Goal: Task Accomplishment & Management: Manage account settings

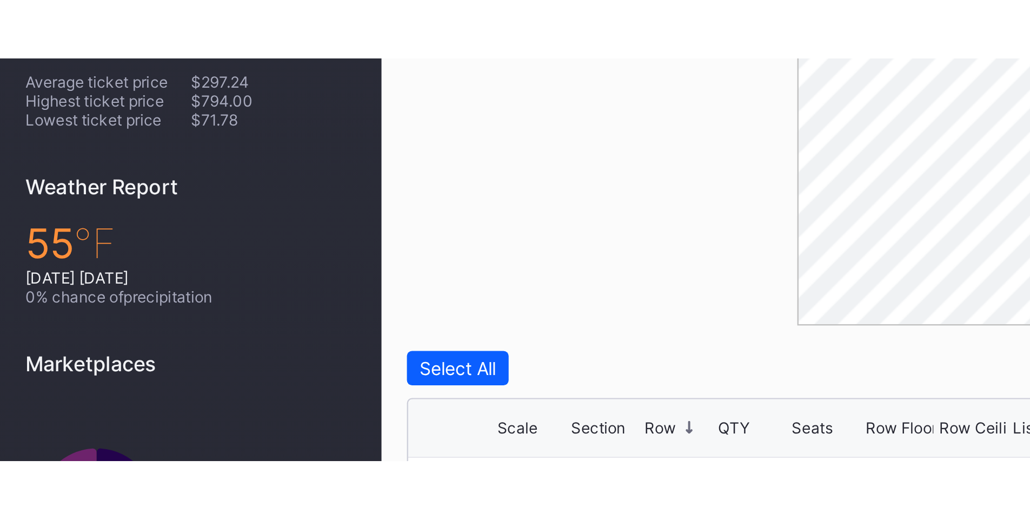
scroll to position [282, 0]
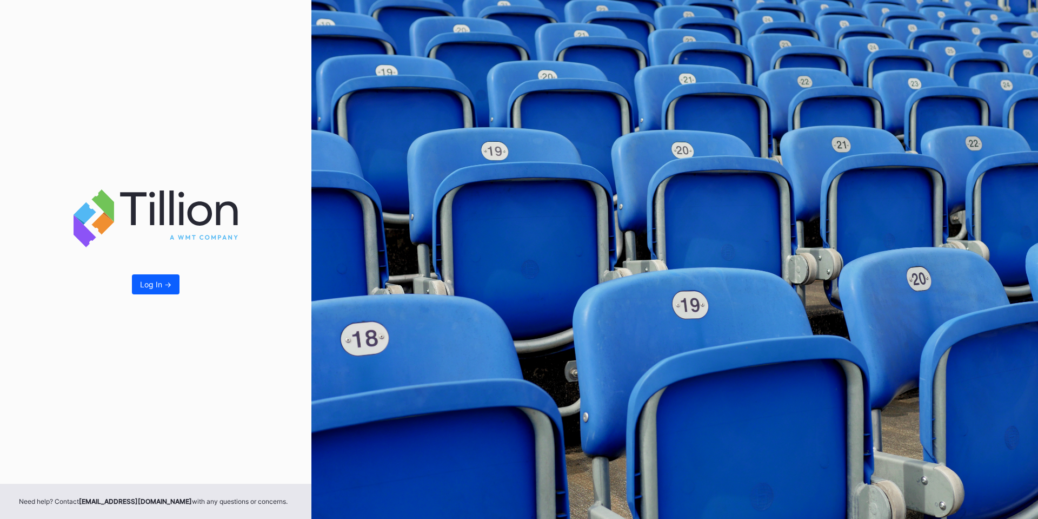
click at [148, 284] on div "Log In ->" at bounding box center [155, 284] width 31 height 9
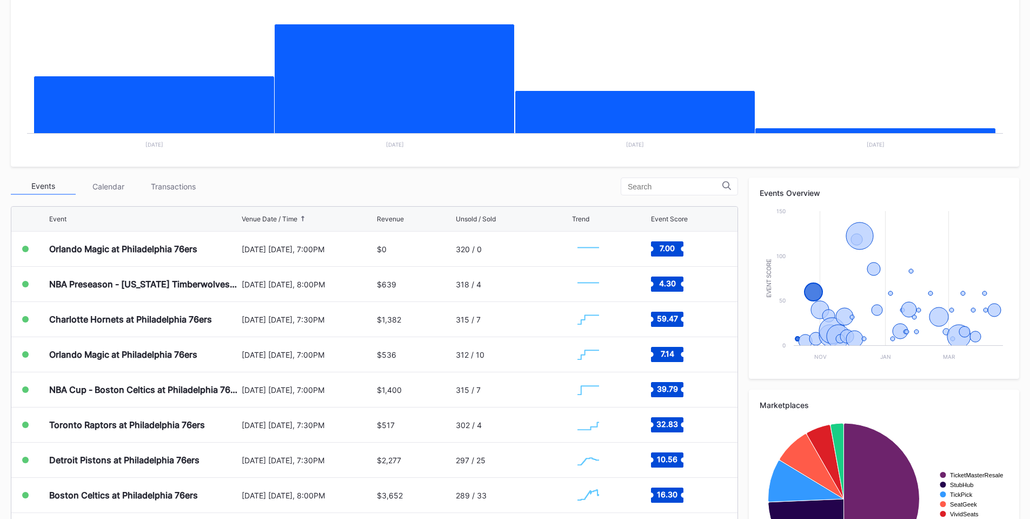
click at [187, 173] on div "Periodic Revenue Cumulative Revenue Created with Highcharts 11.2.0 Chart title …" at bounding box center [515, 280] width 1030 height 641
click at [165, 195] on div "Events Calendar Transactions" at bounding box center [374, 186] width 727 height 18
click at [171, 186] on div "Transactions" at bounding box center [173, 186] width 65 height 17
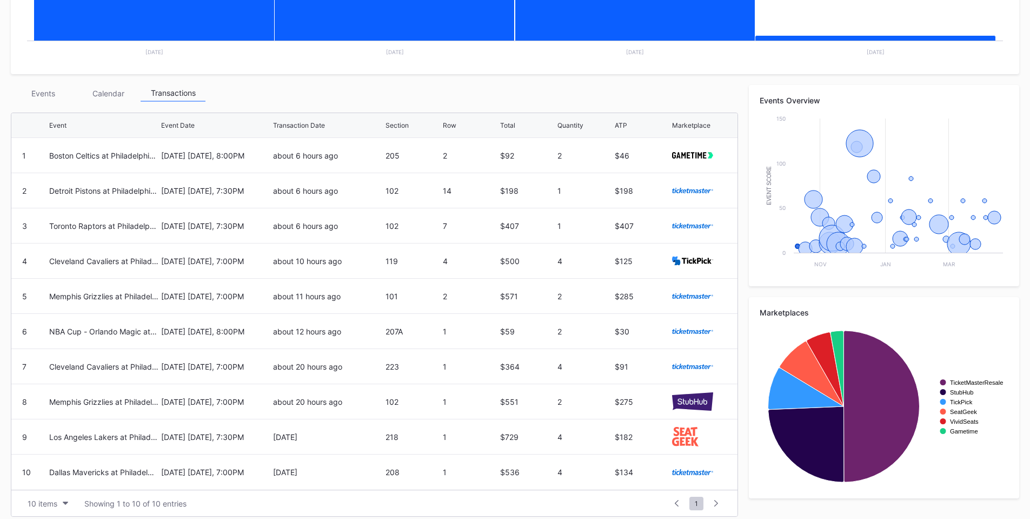
scroll to position [317, 0]
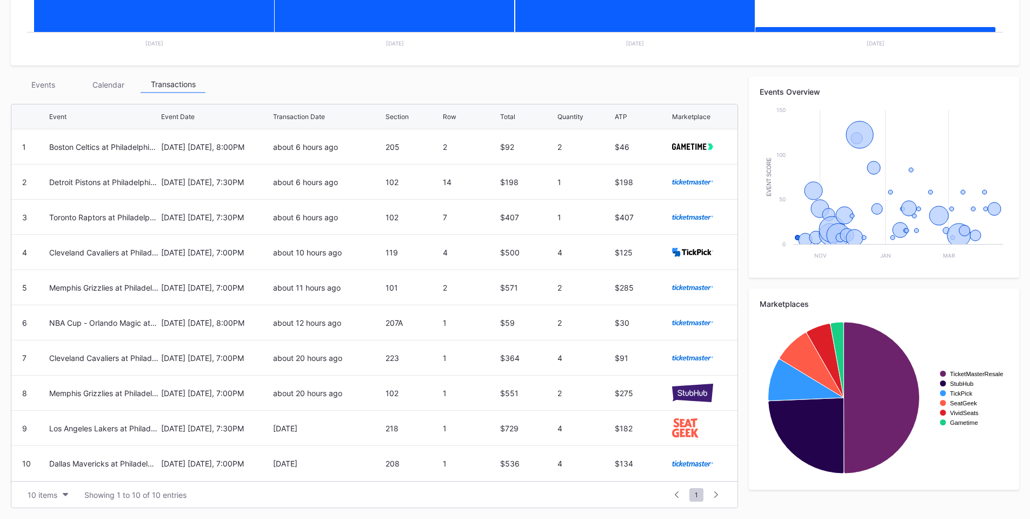
click at [27, 495] on button "10 items" at bounding box center [47, 494] width 51 height 15
click at [39, 470] on div "200 items" at bounding box center [47, 467] width 35 height 9
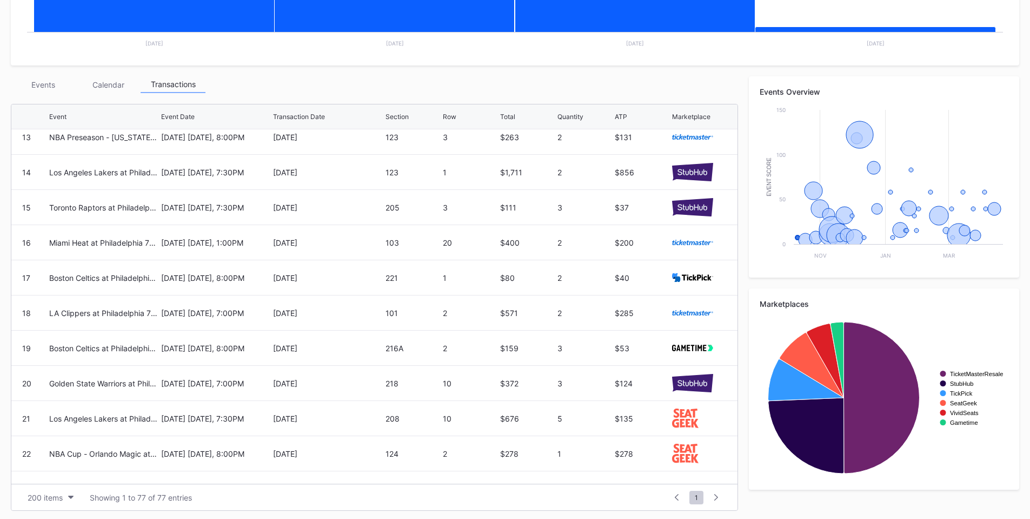
scroll to position [487, 0]
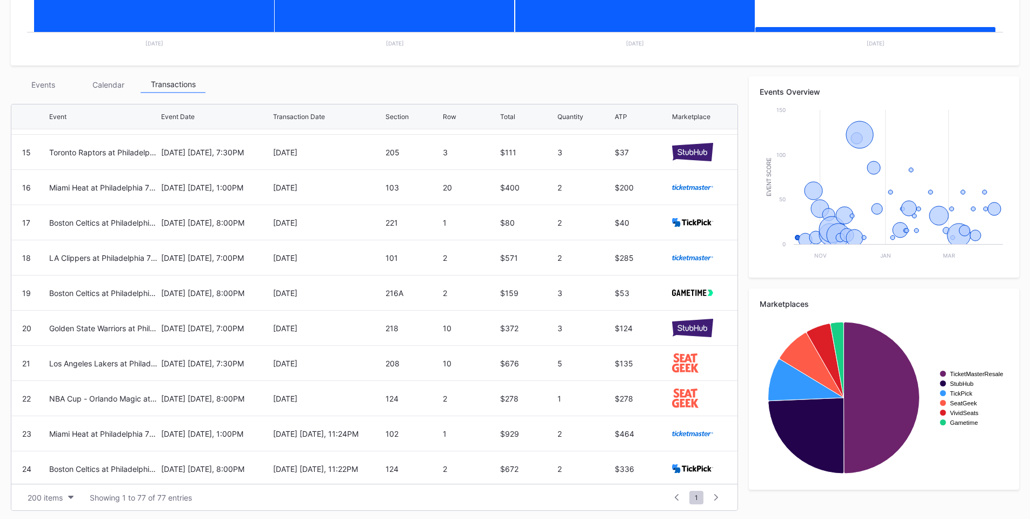
click at [399, 120] on div "Section" at bounding box center [397, 116] width 23 height 8
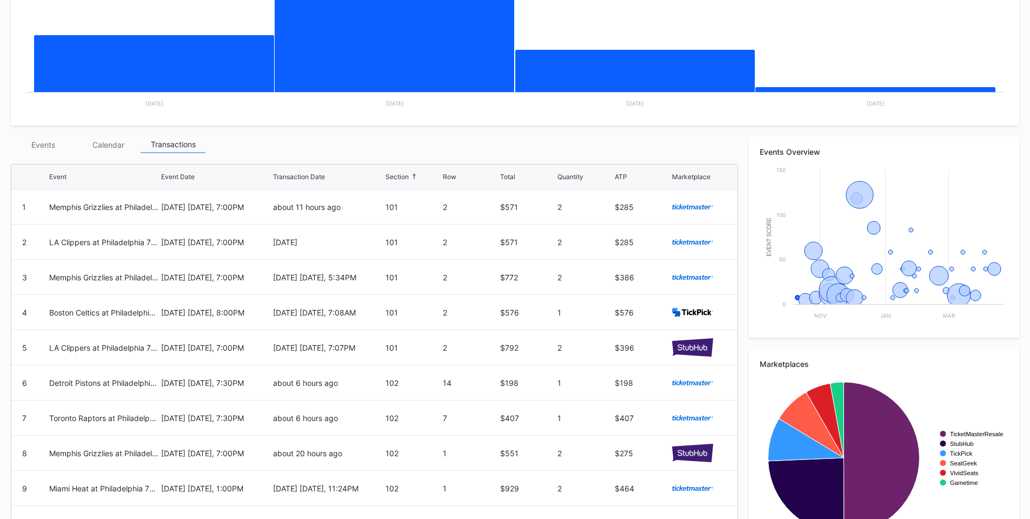
scroll to position [320, 0]
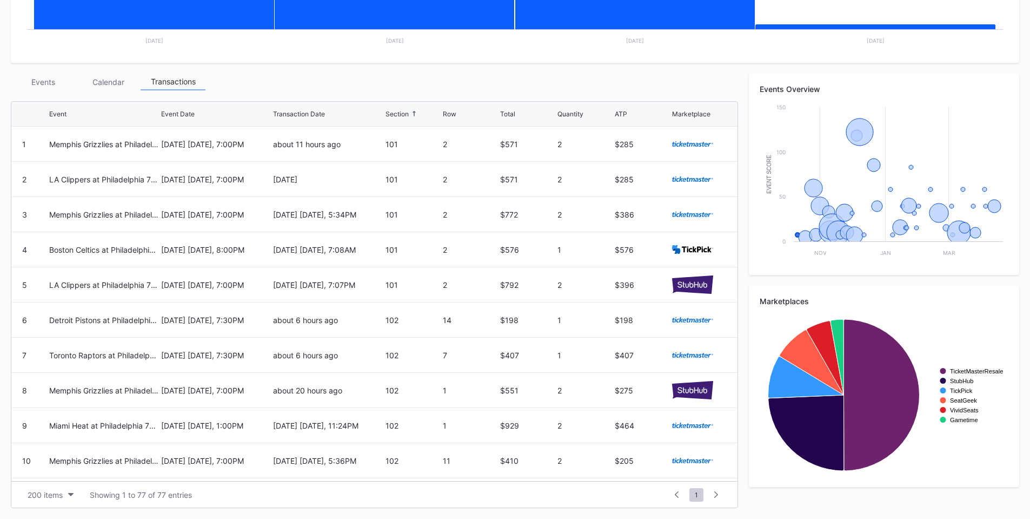
click at [58, 77] on div "Events" at bounding box center [43, 82] width 65 height 17
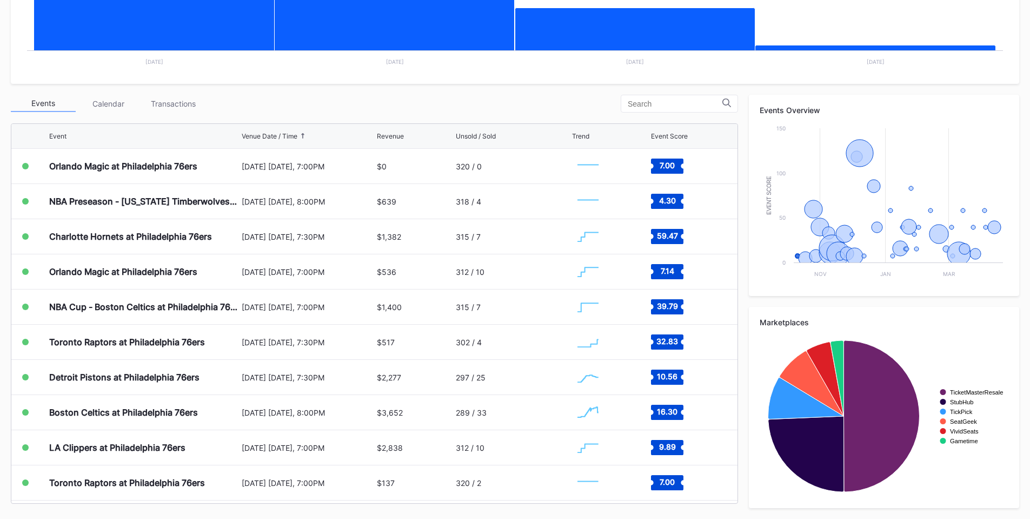
click at [202, 102] on div "Transactions" at bounding box center [173, 103] width 65 height 17
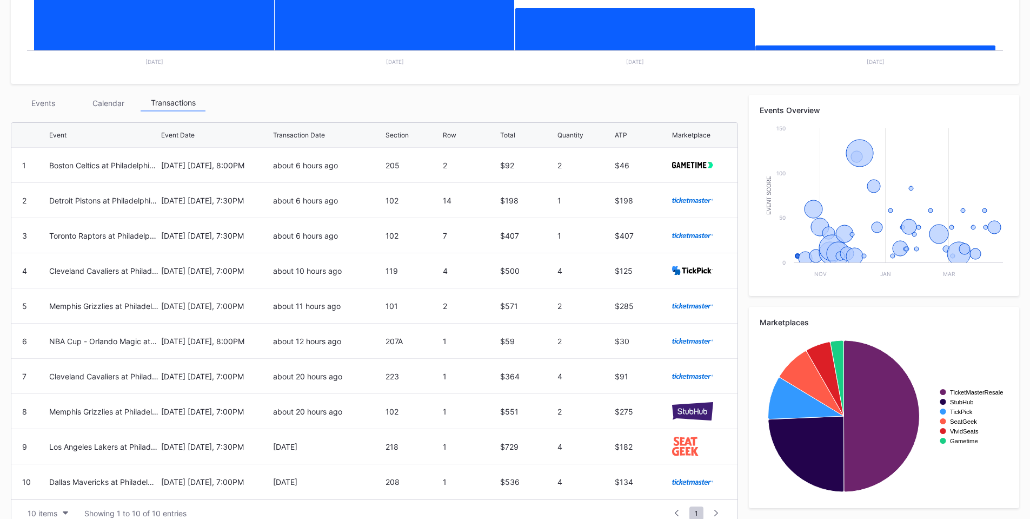
scroll to position [317, 0]
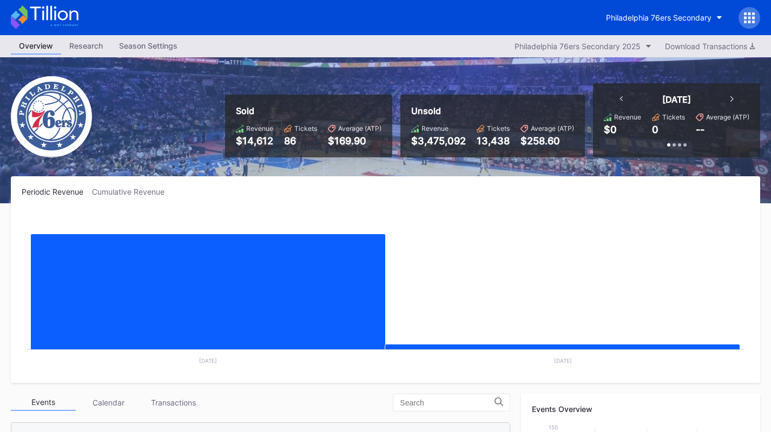
scroll to position [205, 0]
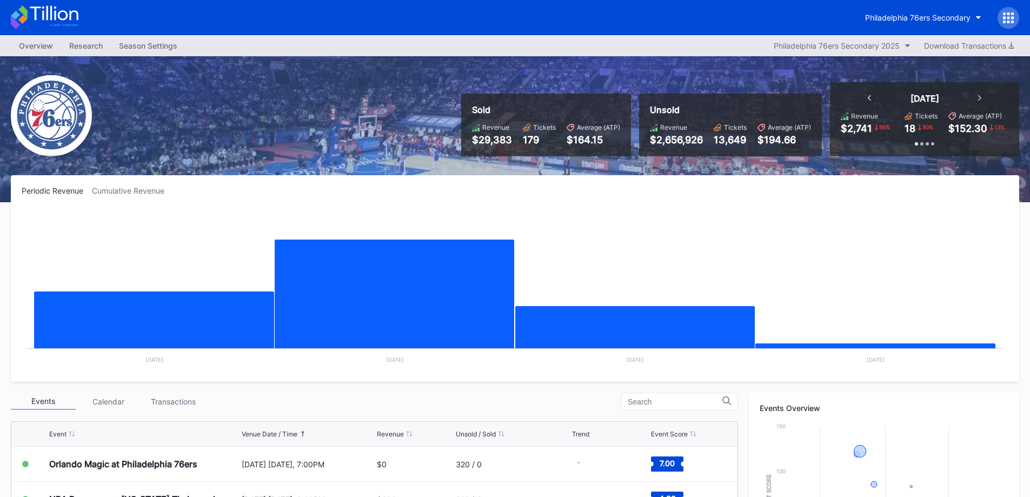
scroll to position [216, 0]
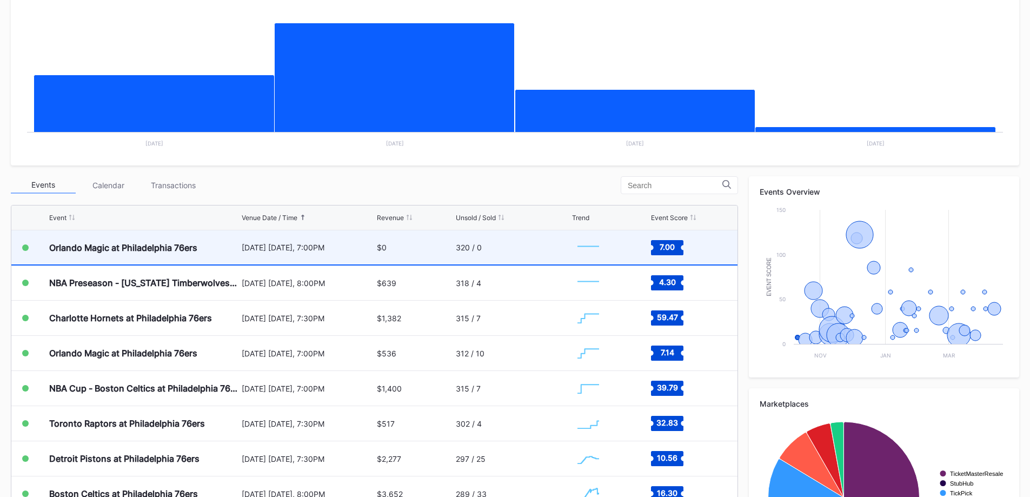
click at [445, 250] on div "$0" at bounding box center [415, 247] width 76 height 34
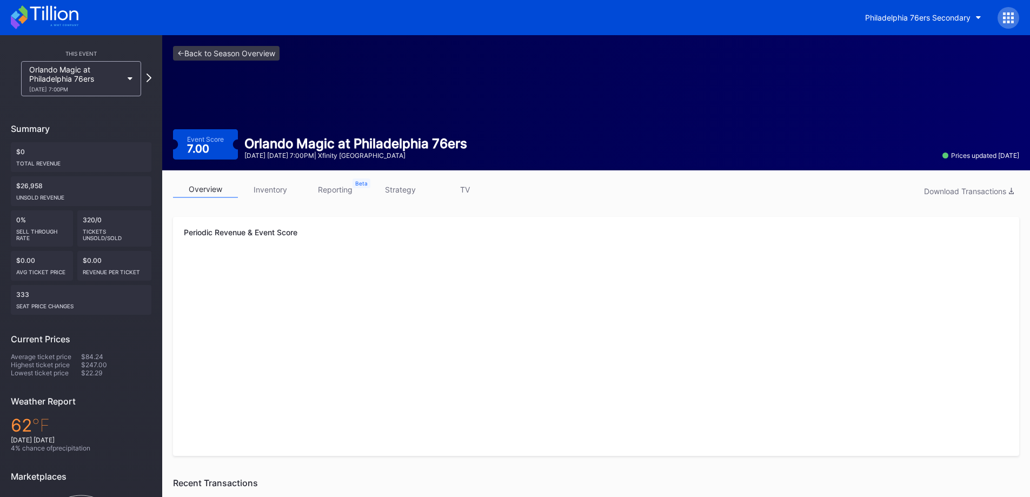
click at [416, 189] on link "strategy" at bounding box center [400, 189] width 65 height 17
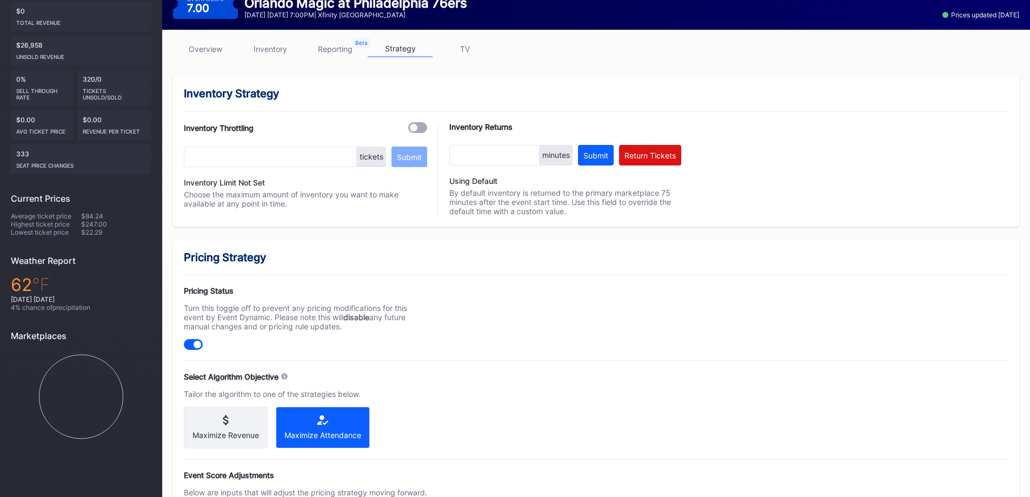
scroll to position [379, 0]
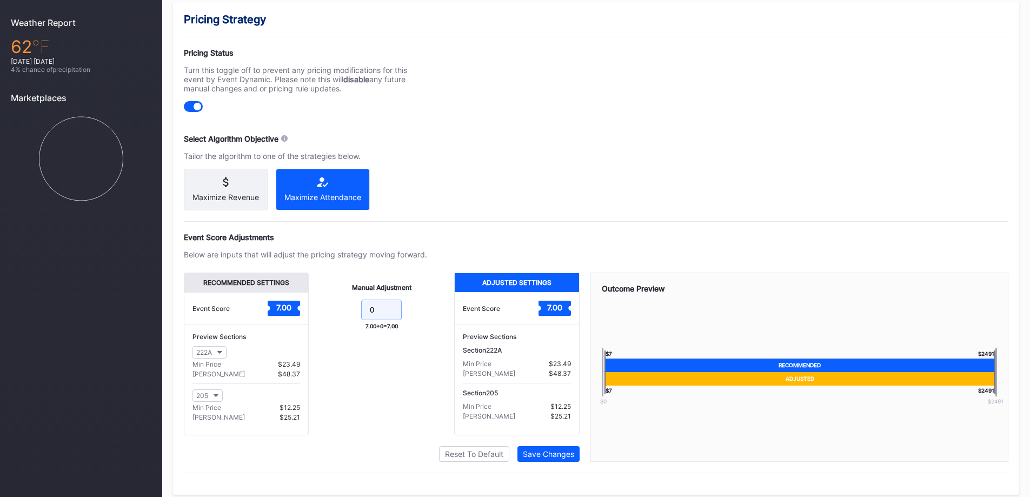
drag, startPoint x: 383, startPoint y: 321, endPoint x: 336, endPoint y: 308, distance: 48.1
click at [336, 311] on form "0" at bounding box center [382, 311] width 124 height 23
type input "-2.5"
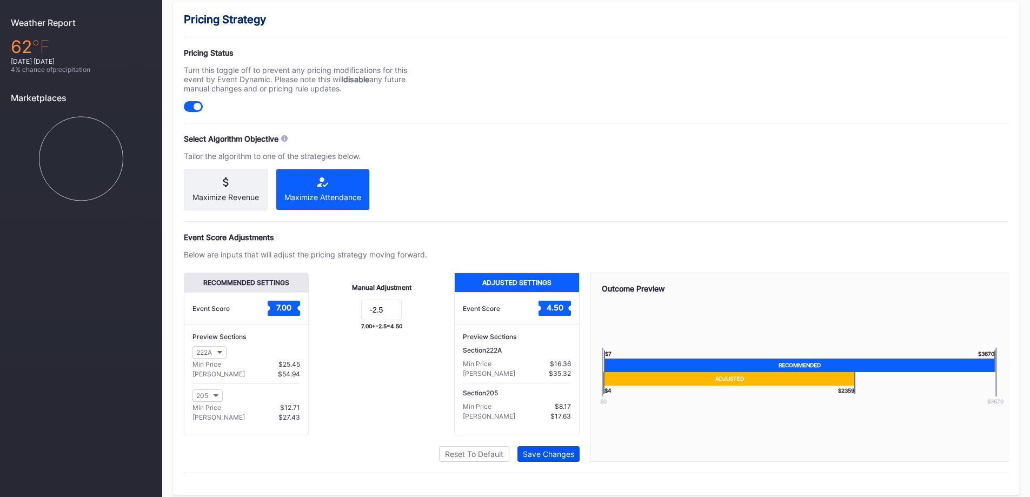
click at [562, 459] on div "Save Changes" at bounding box center [548, 453] width 51 height 9
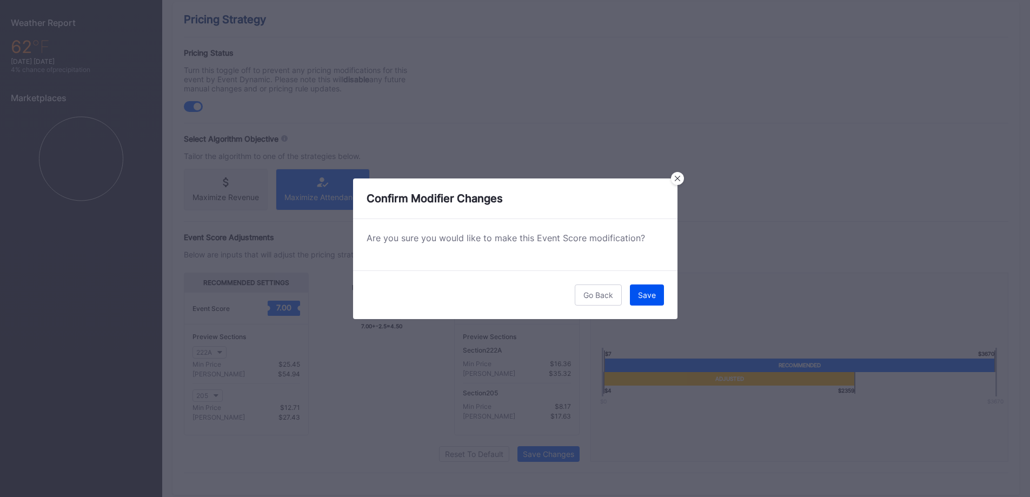
click at [657, 290] on button "Save" at bounding box center [647, 294] width 34 height 21
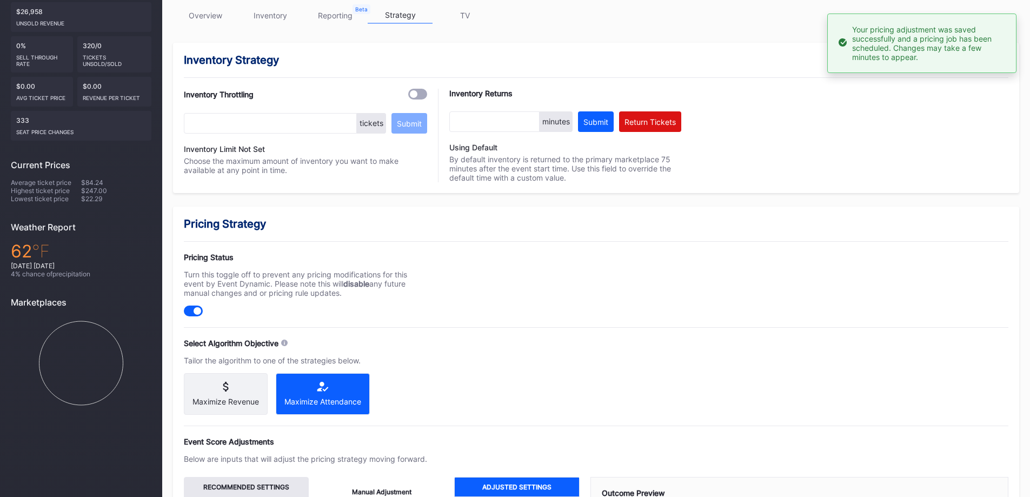
scroll to position [54, 0]
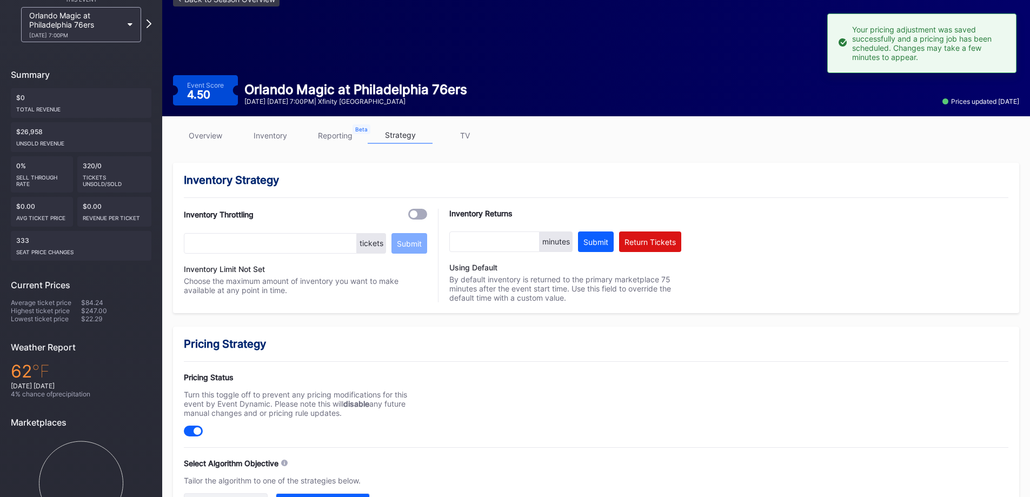
click at [108, 29] on div "Orlando Magic at Philadelphia 76ers 10/10 Friday 7:00PM" at bounding box center [75, 25] width 93 height 28
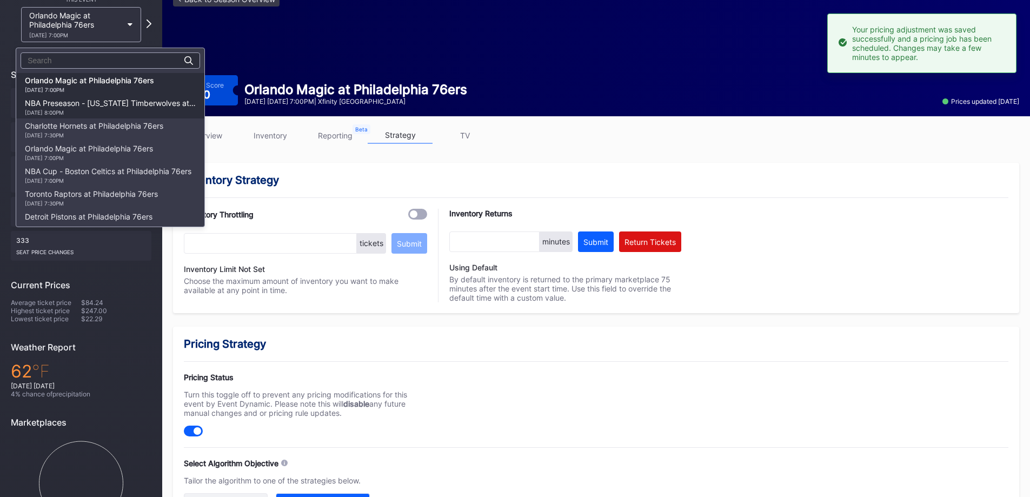
click at [109, 105] on div "NBA Preseason - Minnesota Timberwolves at Philadelphia 76ers 10/17 Friday 8:00PM" at bounding box center [110, 106] width 171 height 17
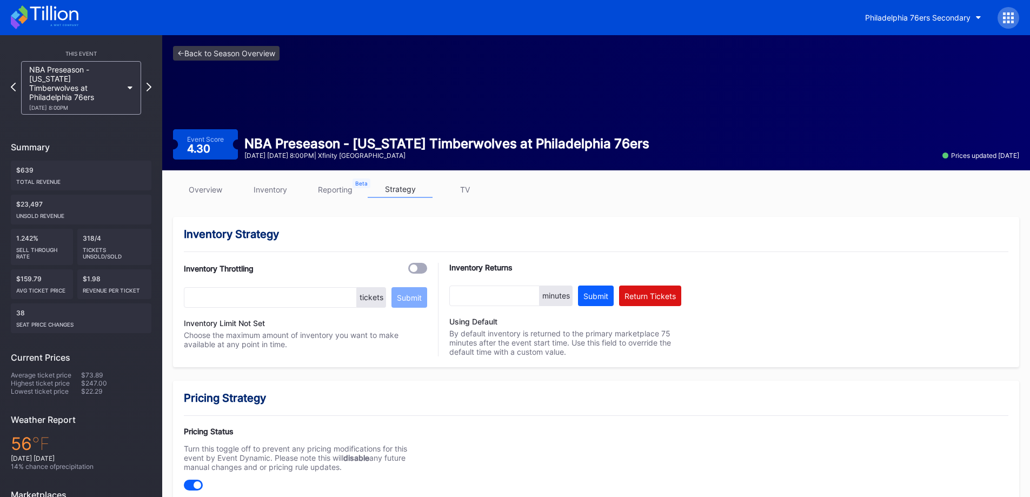
click at [96, 77] on div "NBA Preseason - Minnesota Timberwolves at Philadelphia 76ers 10/17 Friday 8:00PM" at bounding box center [75, 88] width 93 height 46
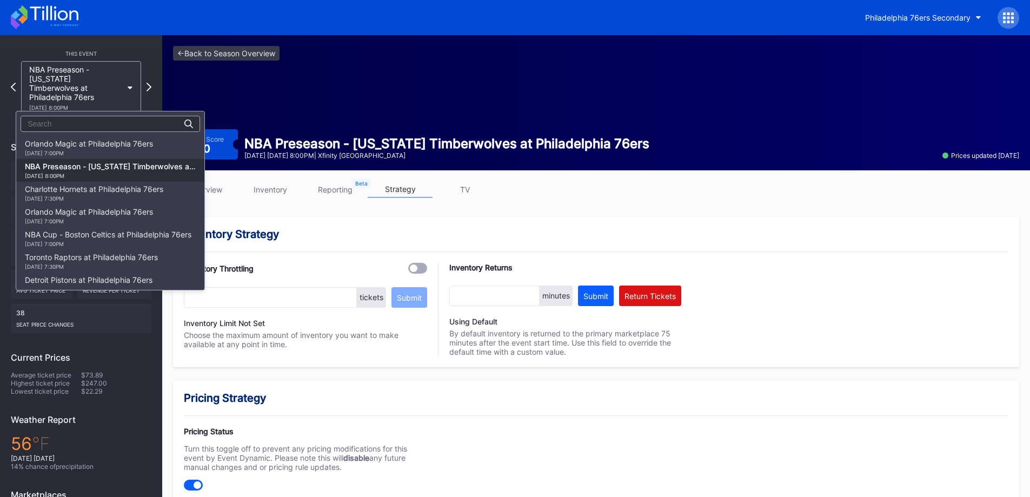
scroll to position [23, 0]
click at [99, 165] on div "Charlotte Hornets at Philadelphia 76ers 10/25 Saturday 7:30PM" at bounding box center [94, 170] width 138 height 17
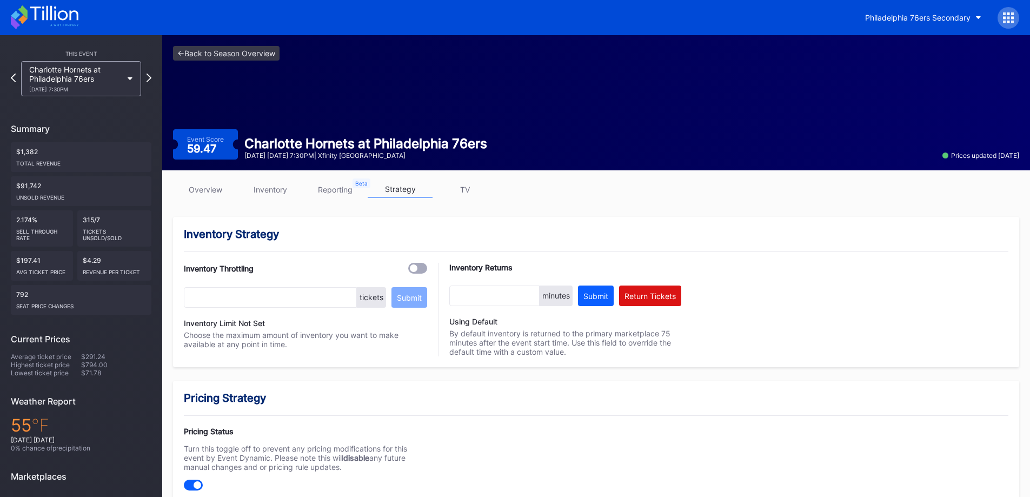
click at [103, 59] on div "This Event Charlotte Hornets at Philadelphia 76ers 10/25 Saturday 7:30PM" at bounding box center [81, 71] width 141 height 50
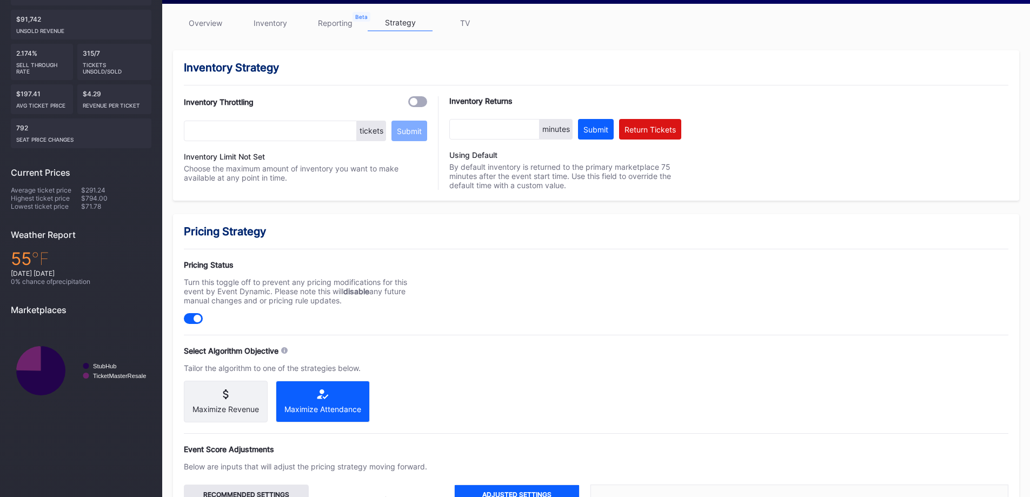
scroll to position [162, 0]
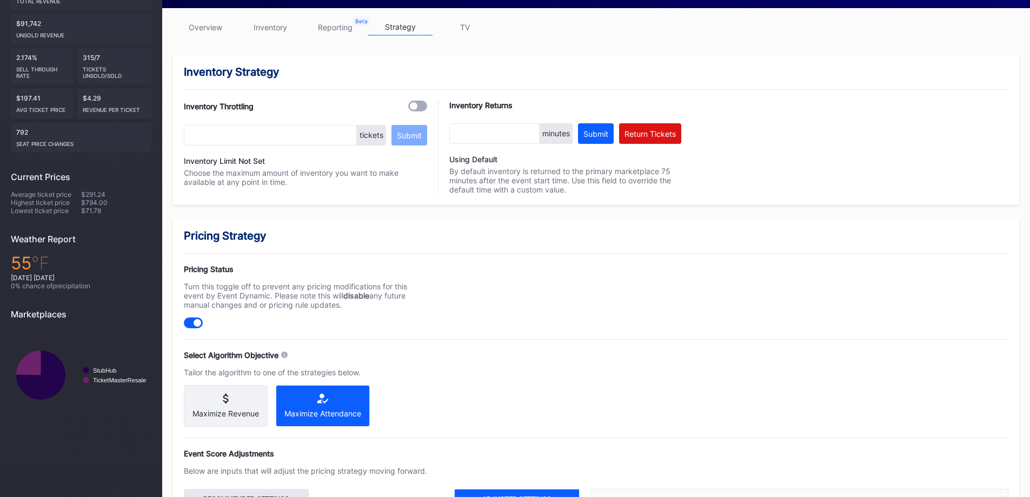
click at [221, 26] on link "overview" at bounding box center [205, 27] width 65 height 17
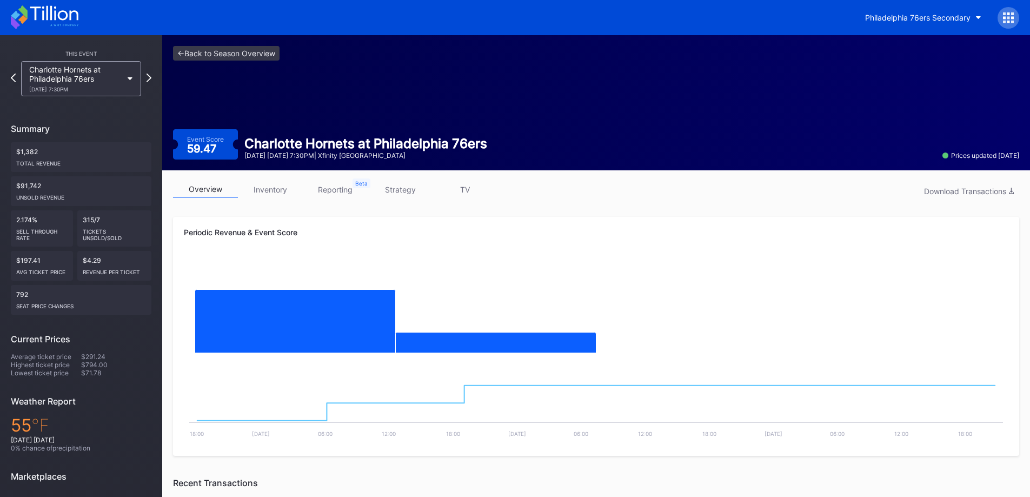
click at [286, 191] on link "inventory" at bounding box center [270, 189] width 65 height 17
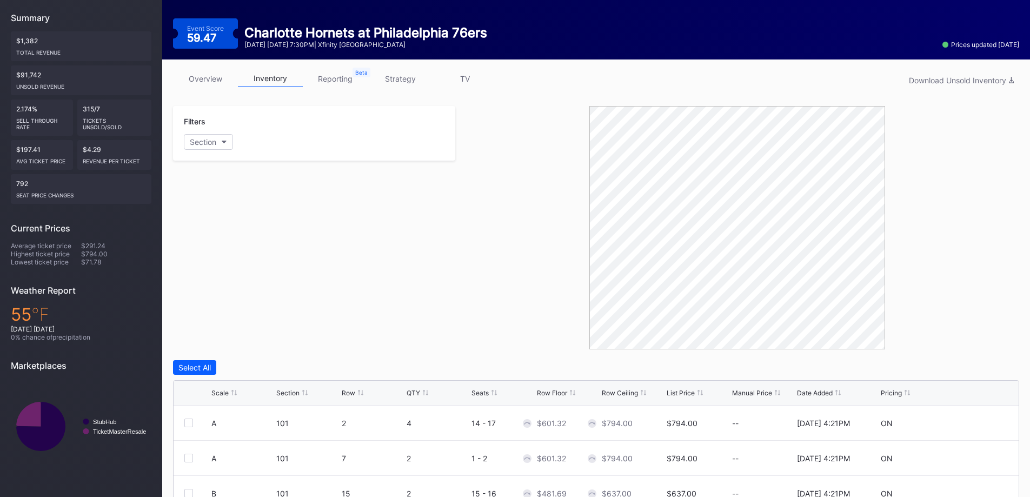
scroll to position [108, 0]
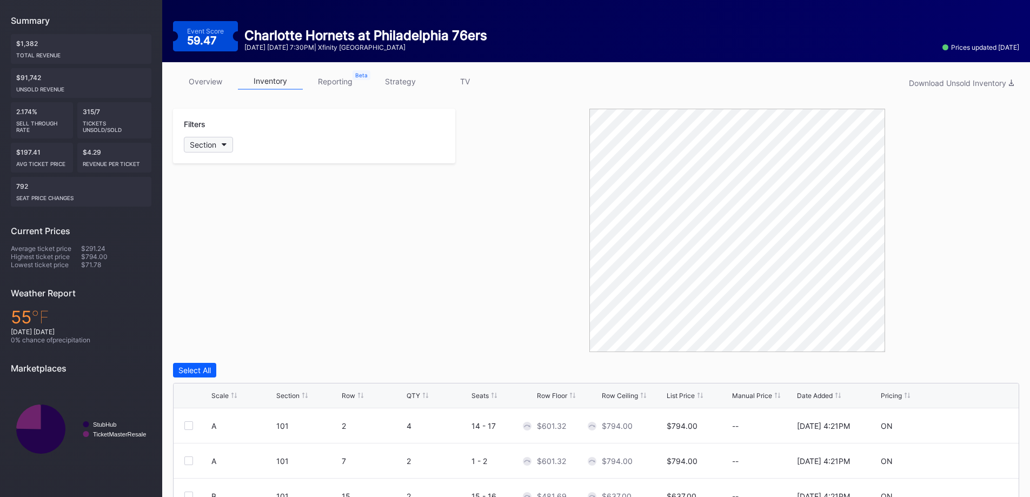
click at [218, 144] on button "Section" at bounding box center [208, 145] width 49 height 16
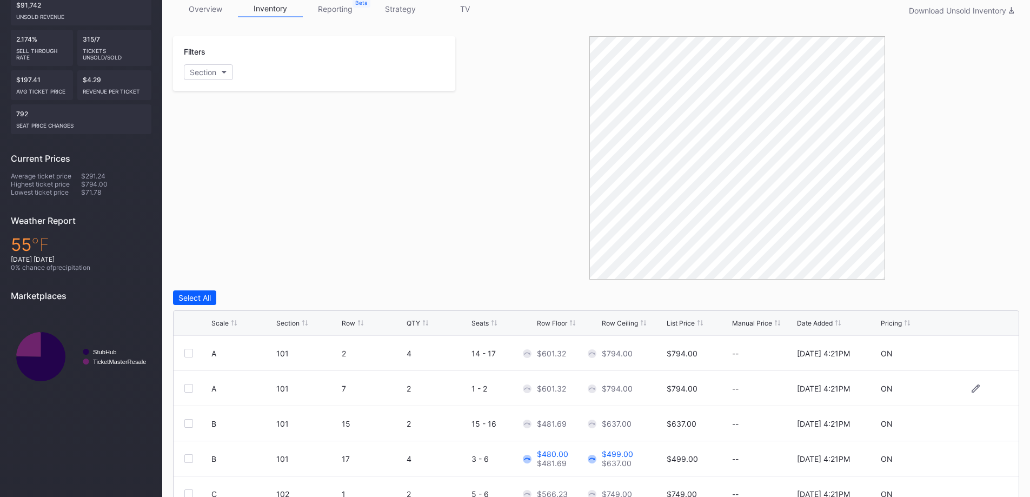
scroll to position [303, 0]
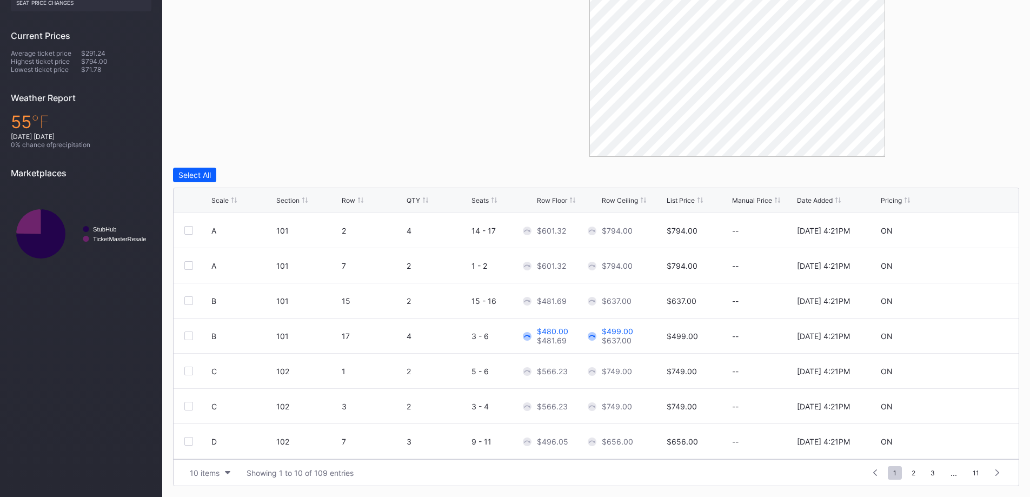
click at [691, 198] on div "List Price" at bounding box center [681, 200] width 28 height 8
drag, startPoint x: 691, startPoint y: 198, endPoint x: 716, endPoint y: 178, distance: 31.6
click at [716, 178] on div "Select All Scale Section Row QTY Seats Row Floor Row Ceiling List Price Manual …" at bounding box center [596, 327] width 846 height 319
click at [570, 197] on div at bounding box center [572, 200] width 5 height 8
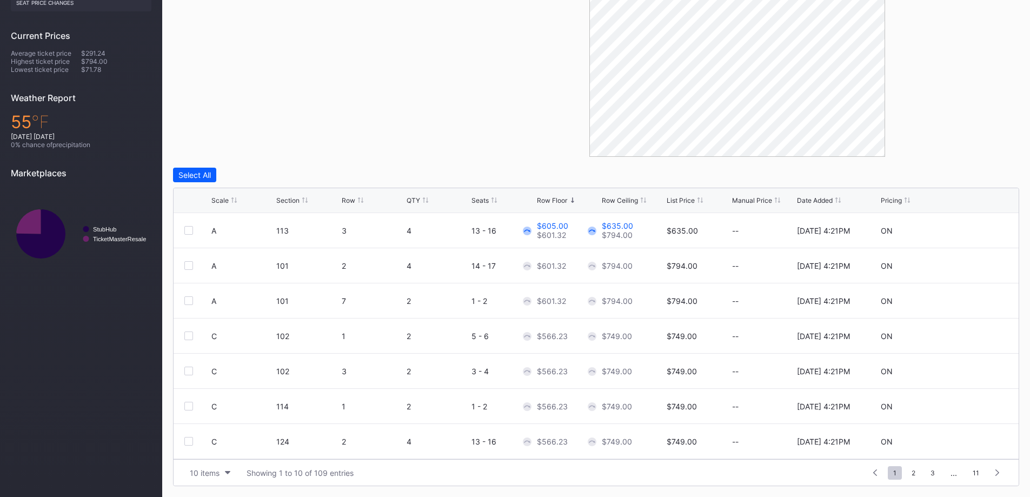
click at [570, 197] on div at bounding box center [572, 200] width 5 height 8
click at [972, 368] on div at bounding box center [975, 371] width 65 height 8
click at [972, 368] on icon at bounding box center [976, 371] width 8 height 8
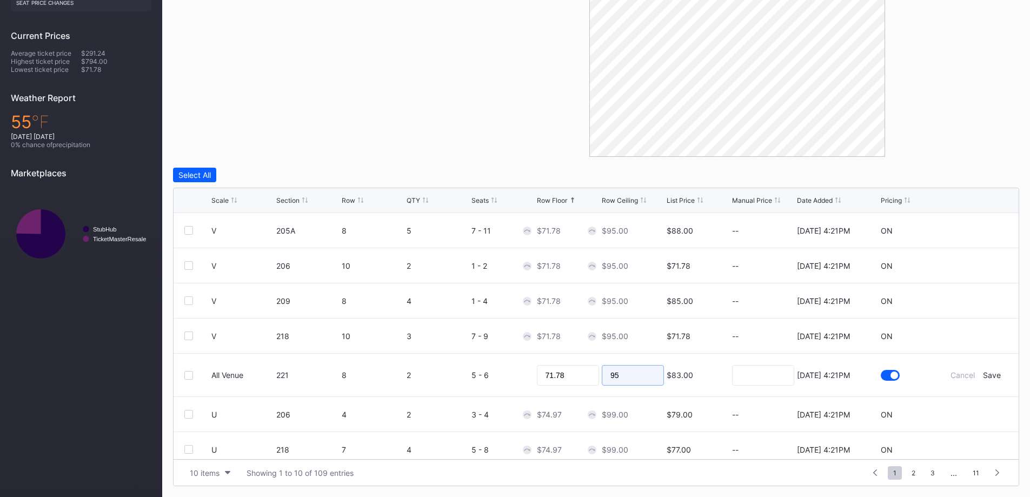
drag, startPoint x: 619, startPoint y: 373, endPoint x: 602, endPoint y: 372, distance: 17.4
click at [602, 372] on input "95" at bounding box center [633, 375] width 62 height 21
click at [634, 372] on input "95" at bounding box center [633, 375] width 62 height 21
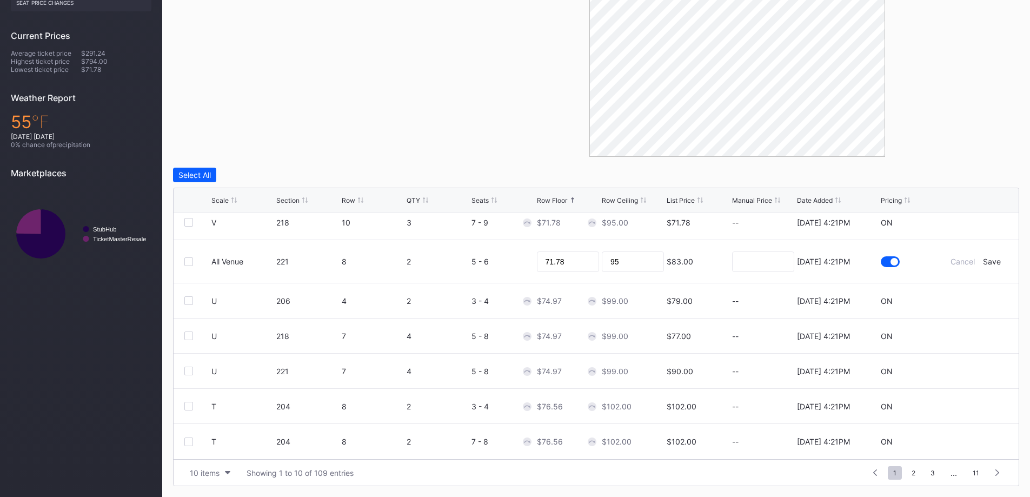
click at [92, 298] on div "This Event Charlotte Hornets at Philadelphia 76ers 10/25 Saturday 7:30PM Summar…" at bounding box center [81, 114] width 162 height 765
click at [228, 478] on button "10 items" at bounding box center [209, 473] width 51 height 15
click at [222, 444] on div "200 items" at bounding box center [210, 445] width 35 height 9
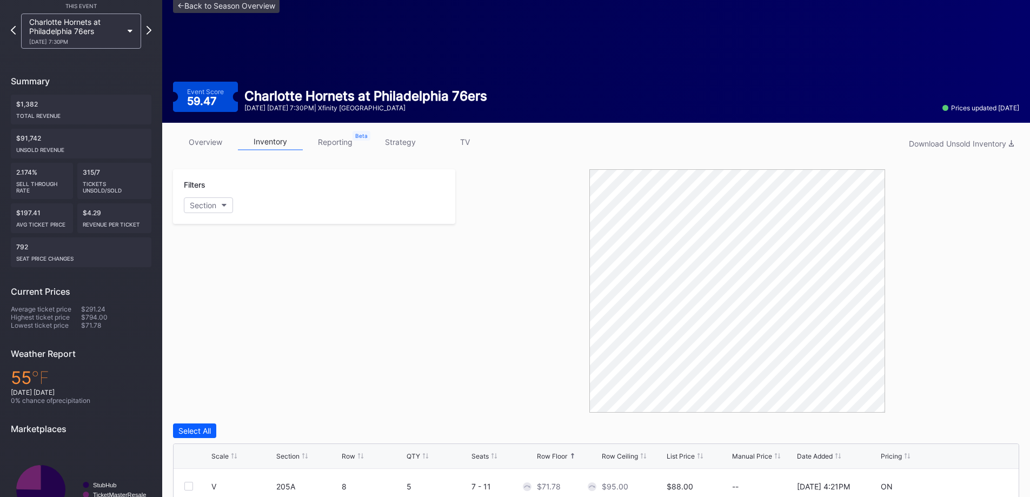
scroll to position [0, 0]
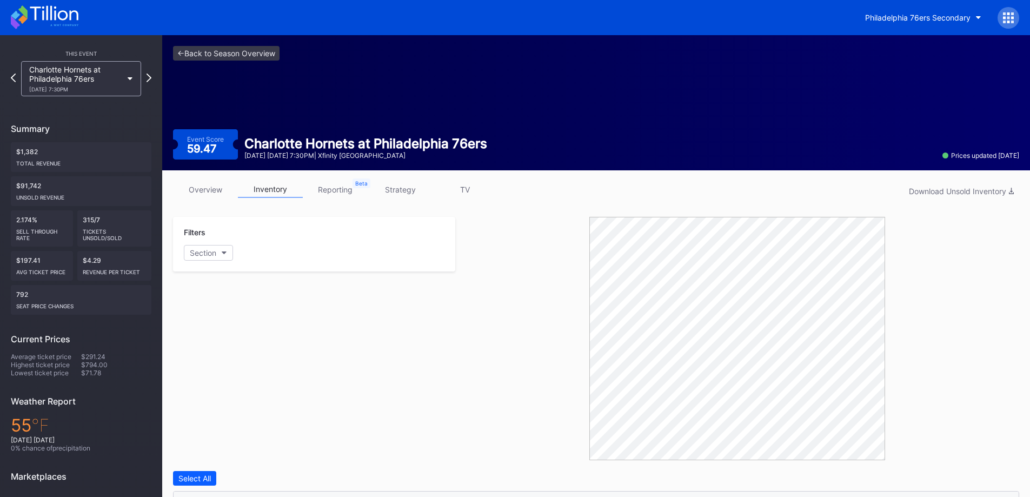
click at [209, 189] on link "overview" at bounding box center [205, 189] width 65 height 17
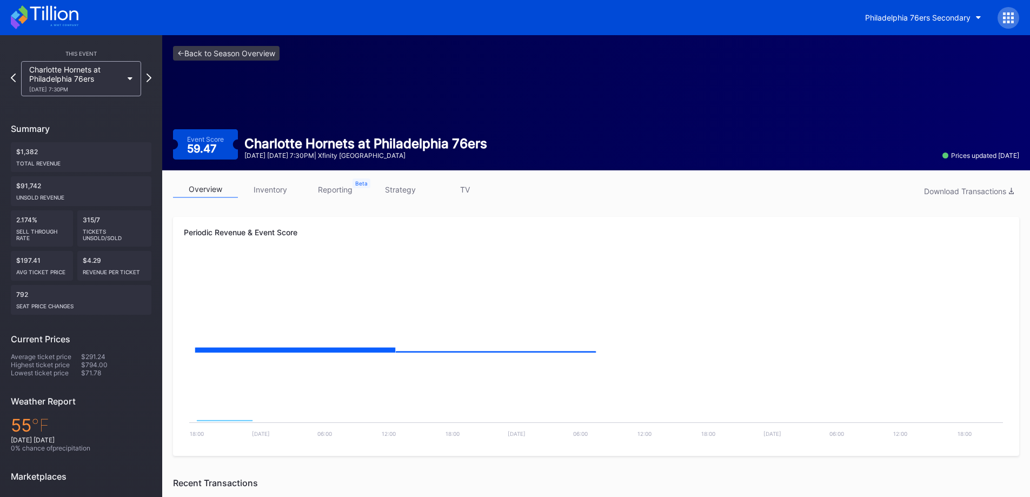
click at [278, 190] on link "inventory" at bounding box center [270, 189] width 65 height 17
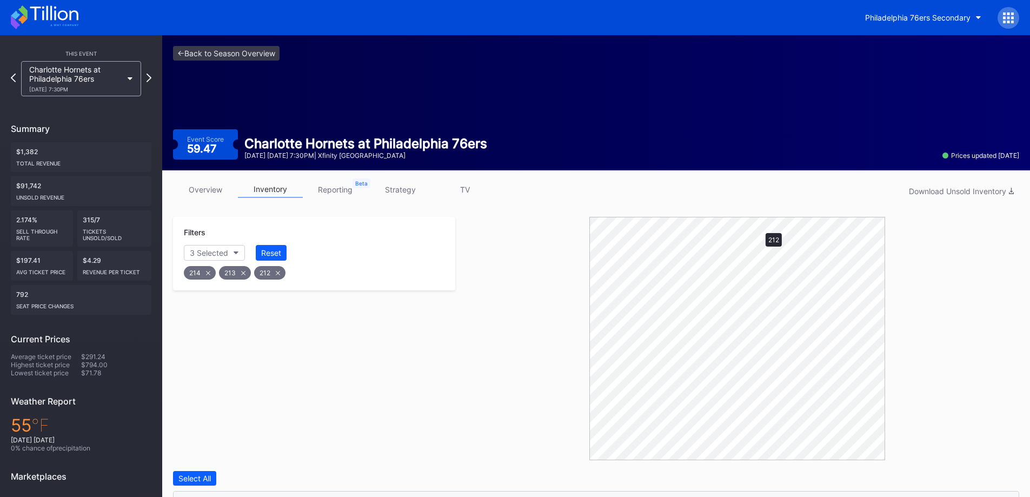
scroll to position [198, 0]
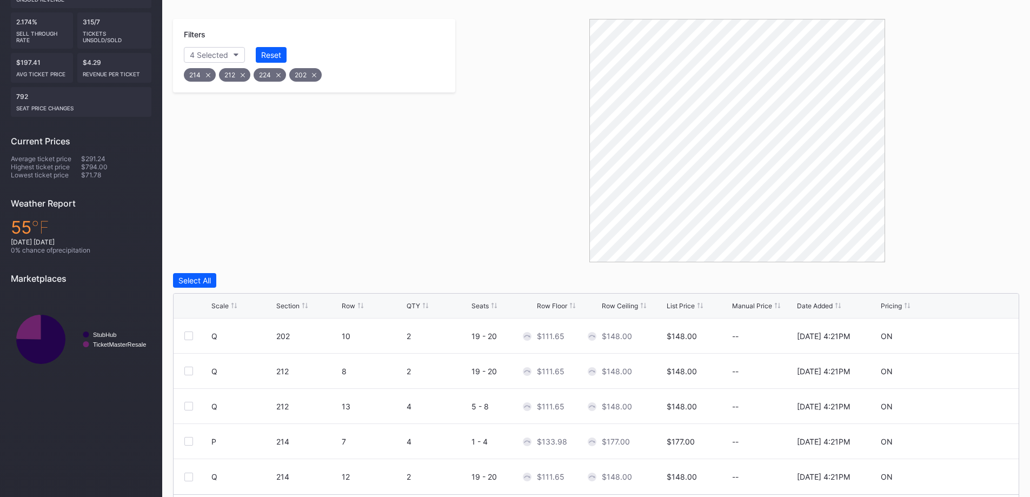
click at [363, 304] on div "Row" at bounding box center [373, 306] width 62 height 8
click at [362, 304] on icon at bounding box center [360, 305] width 5 height 5
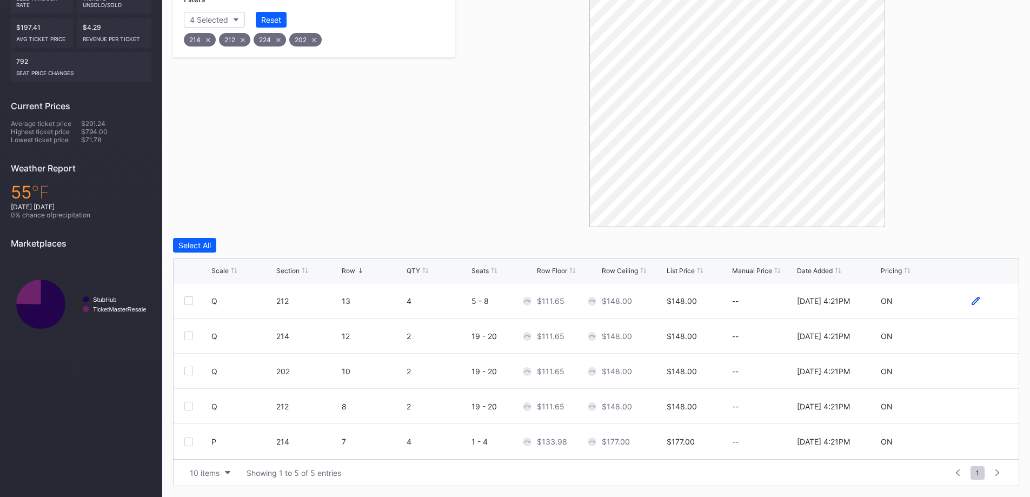
click at [979, 297] on icon at bounding box center [976, 301] width 8 height 8
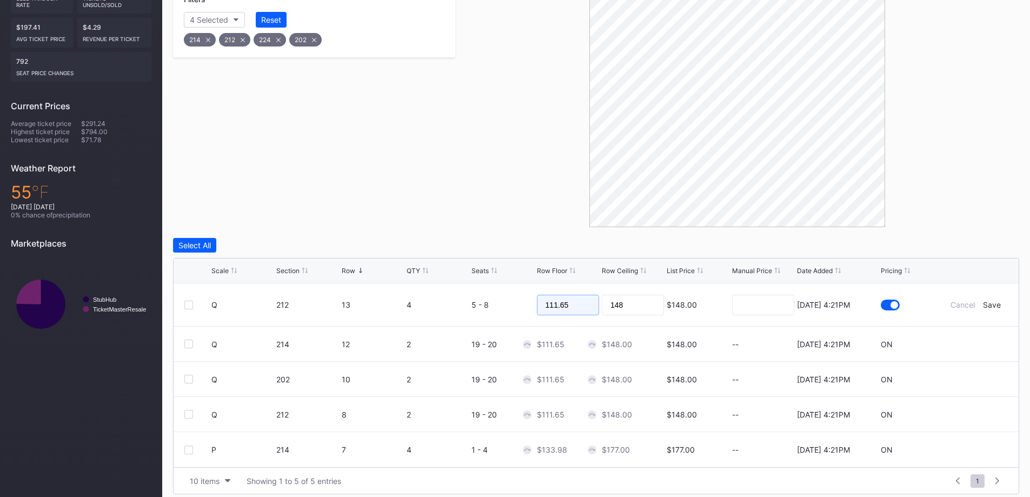
click at [578, 314] on input "111.65" at bounding box center [568, 305] width 62 height 21
click at [577, 314] on input "111.65" at bounding box center [568, 305] width 62 height 21
click at [579, 311] on input "111.65" at bounding box center [568, 305] width 62 height 21
click at [652, 307] on input "148" at bounding box center [633, 305] width 62 height 21
click at [651, 307] on input "148" at bounding box center [633, 305] width 62 height 21
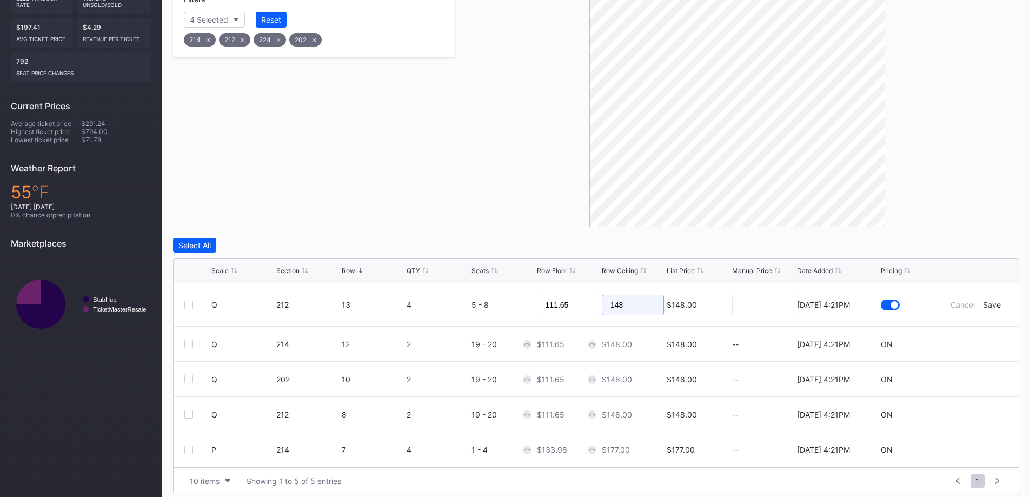
click at [649, 307] on input "148" at bounding box center [633, 305] width 62 height 21
paste input "11.65"
type input "111.65"
click at [992, 303] on div "Save" at bounding box center [992, 304] width 18 height 9
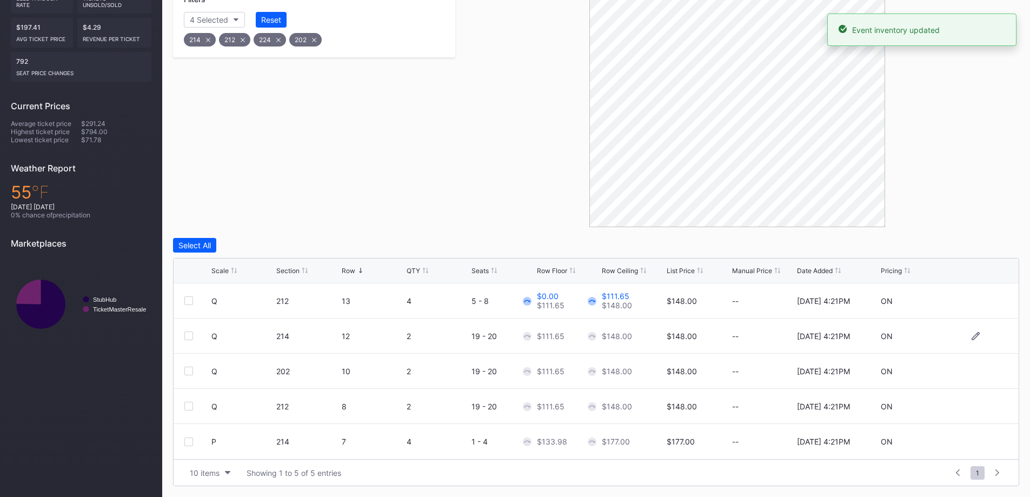
click at [976, 331] on div "Q 214 12 2 19 - 20 $111.65 $148.00 $148.00 -- 8/14/2025 4:21PM ON" at bounding box center [596, 336] width 845 height 35
click at [977, 334] on icon at bounding box center [976, 335] width 8 height 8
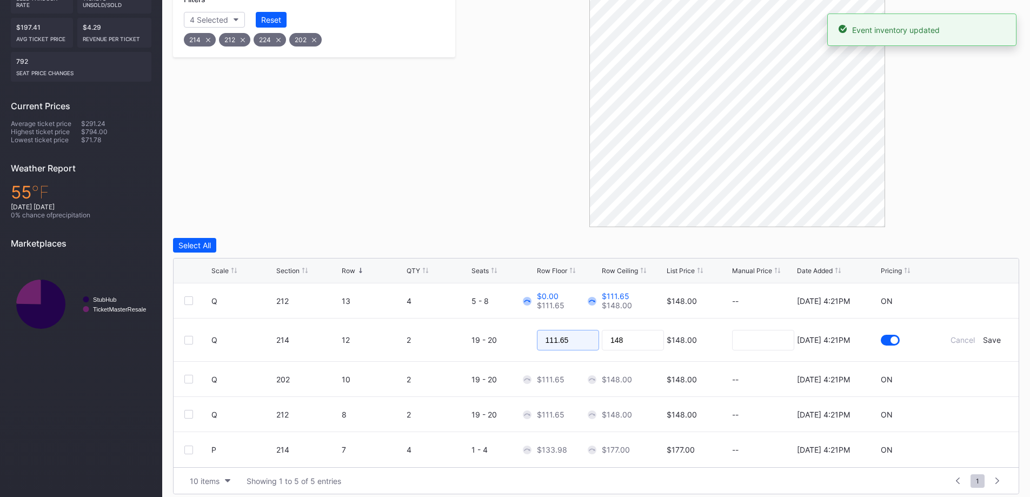
click at [573, 335] on input "111.65" at bounding box center [568, 340] width 62 height 21
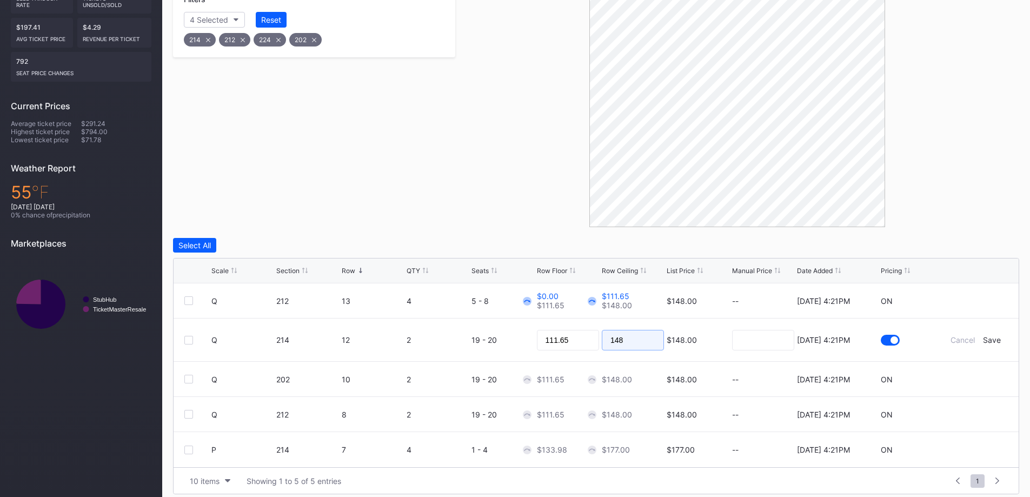
click at [632, 336] on input "148" at bounding box center [633, 340] width 62 height 21
paste input "11.65"
type input "111.65"
click at [987, 342] on div "Save" at bounding box center [992, 339] width 18 height 9
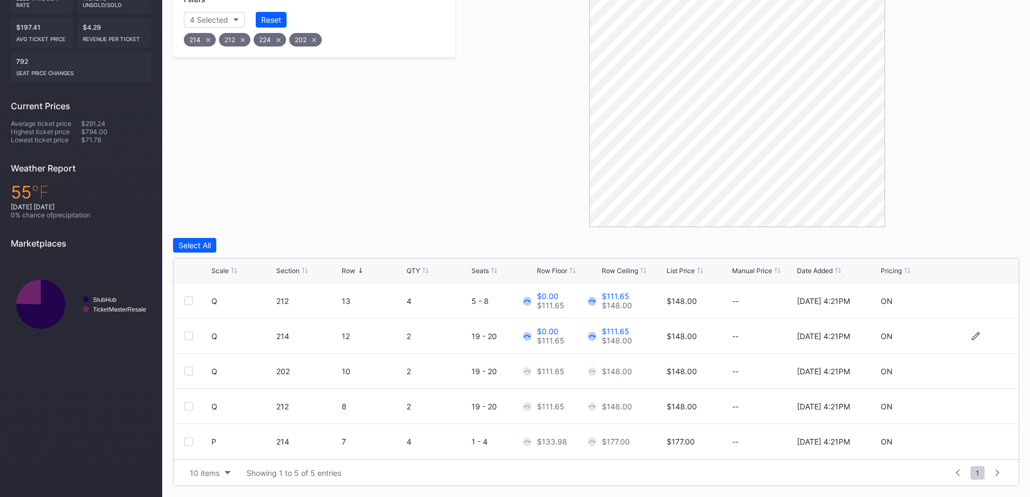
click at [971, 335] on div at bounding box center [975, 336] width 65 height 8
click at [976, 334] on icon at bounding box center [976, 335] width 8 height 8
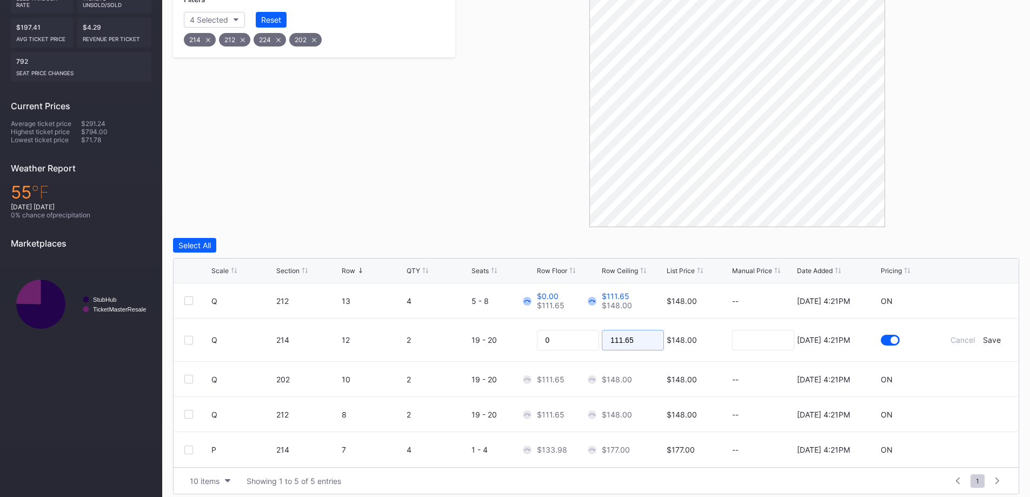
click at [617, 337] on input "111.65" at bounding box center [633, 340] width 62 height 21
click at [577, 337] on input "0" at bounding box center [568, 340] width 62 height 21
click at [584, 337] on input "0" at bounding box center [568, 340] width 62 height 21
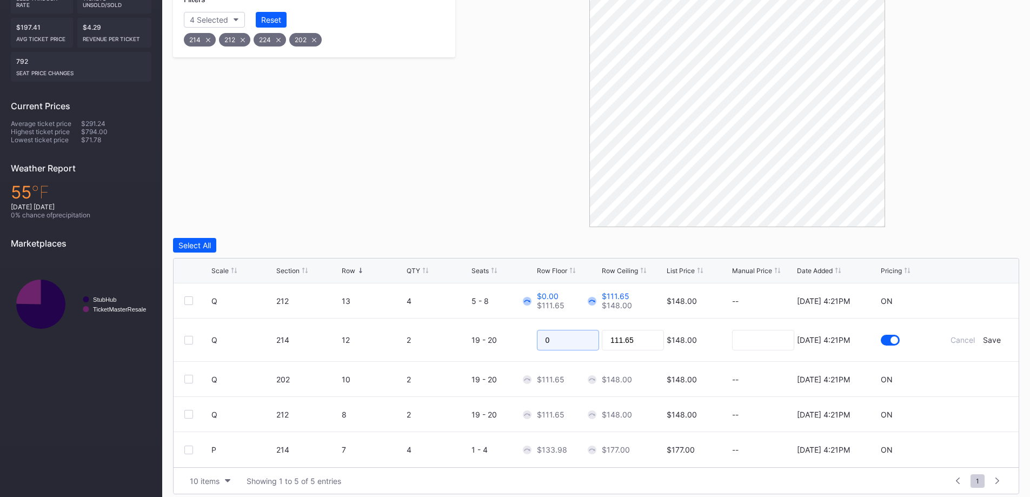
paste input "111.65"
type input "111.65"
click at [994, 341] on div "Save" at bounding box center [992, 339] width 18 height 9
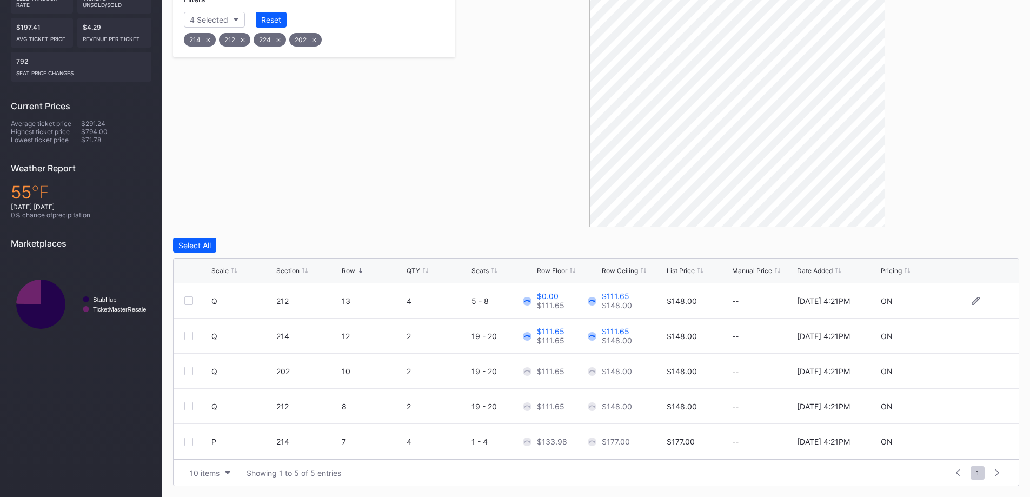
click at [982, 298] on div at bounding box center [975, 301] width 65 height 8
click at [976, 299] on icon at bounding box center [976, 300] width 8 height 8
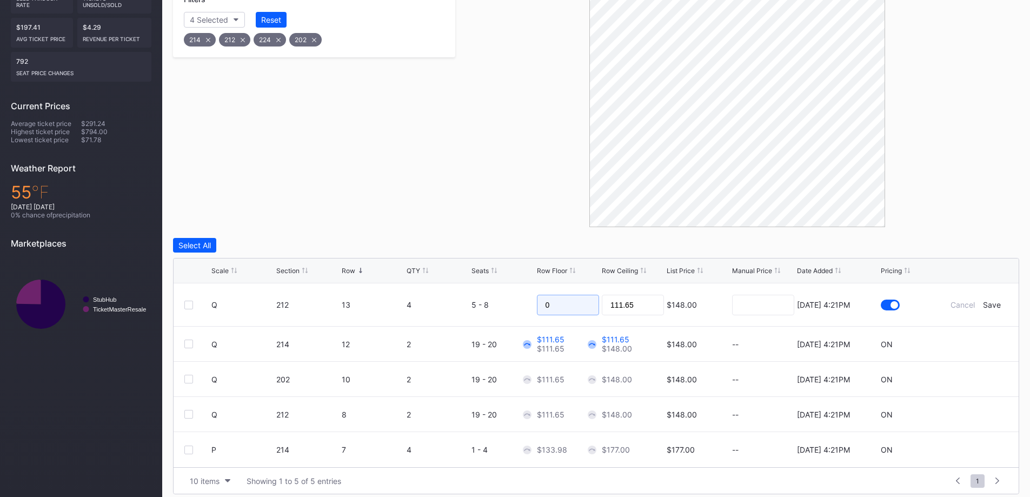
click at [573, 299] on input "0" at bounding box center [568, 305] width 62 height 21
paste input "111.65"
type input "111.65"
click at [996, 304] on div "Save" at bounding box center [992, 304] width 18 height 9
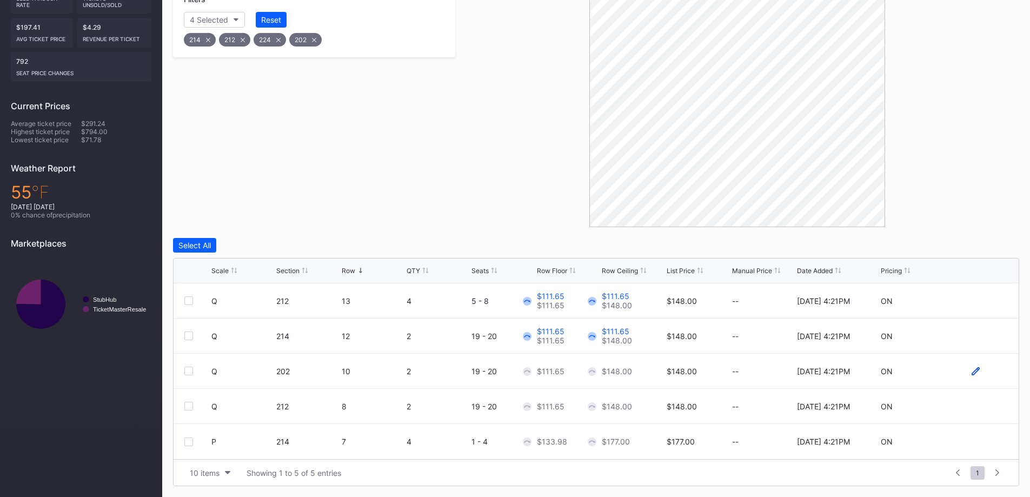
click at [976, 372] on icon at bounding box center [976, 371] width 8 height 8
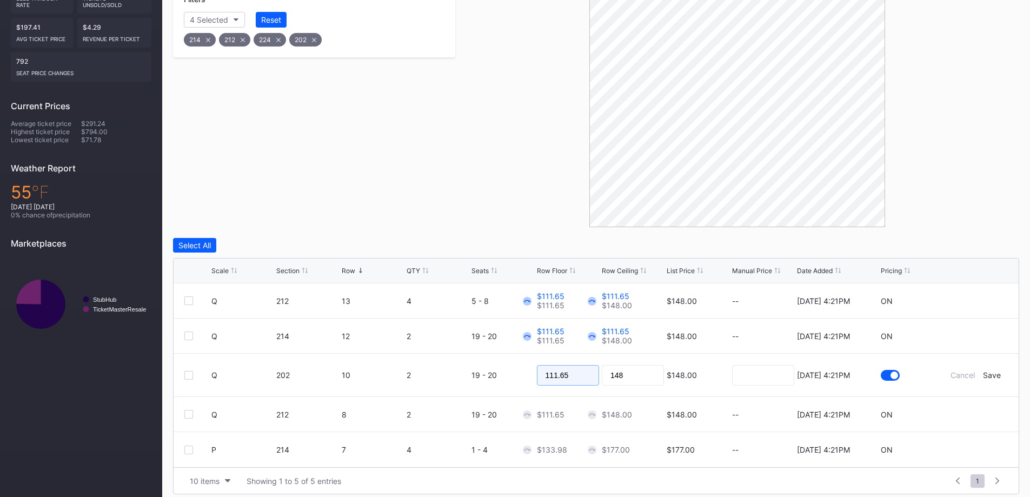
click at [555, 377] on input "111.65" at bounding box center [568, 375] width 62 height 21
click at [554, 377] on input "111.65" at bounding box center [568, 375] width 62 height 21
click at [632, 375] on input "148" at bounding box center [633, 375] width 62 height 21
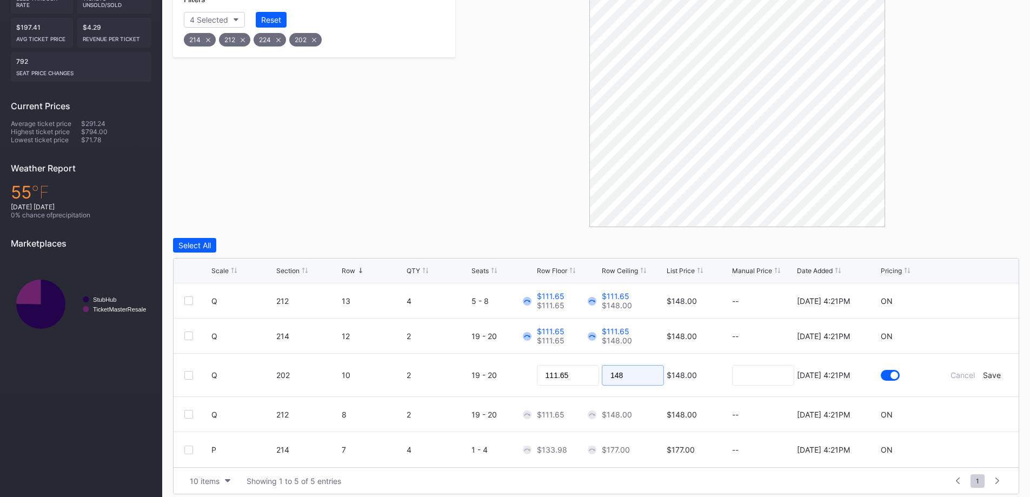
paste input "11.65"
type input "111.65"
click at [990, 374] on div "Save" at bounding box center [992, 374] width 18 height 9
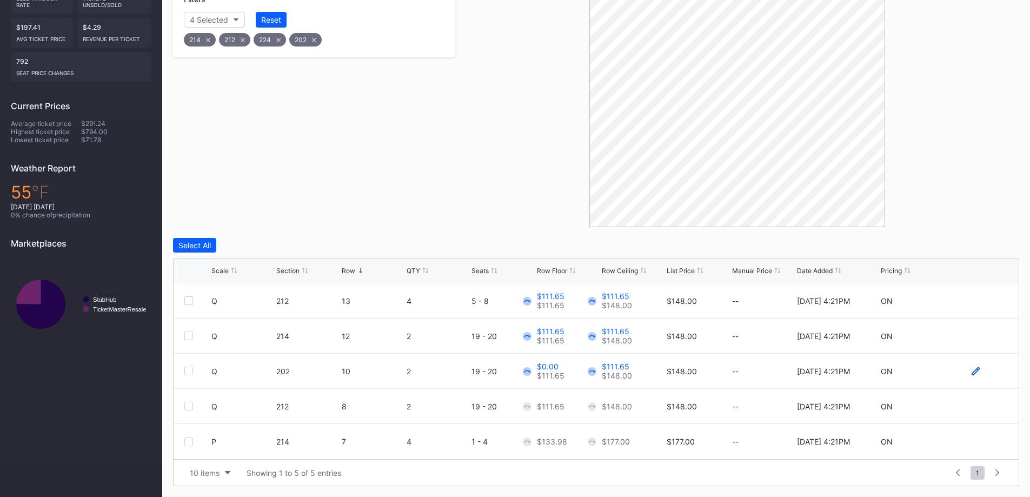
click at [976, 372] on icon at bounding box center [976, 371] width 8 height 8
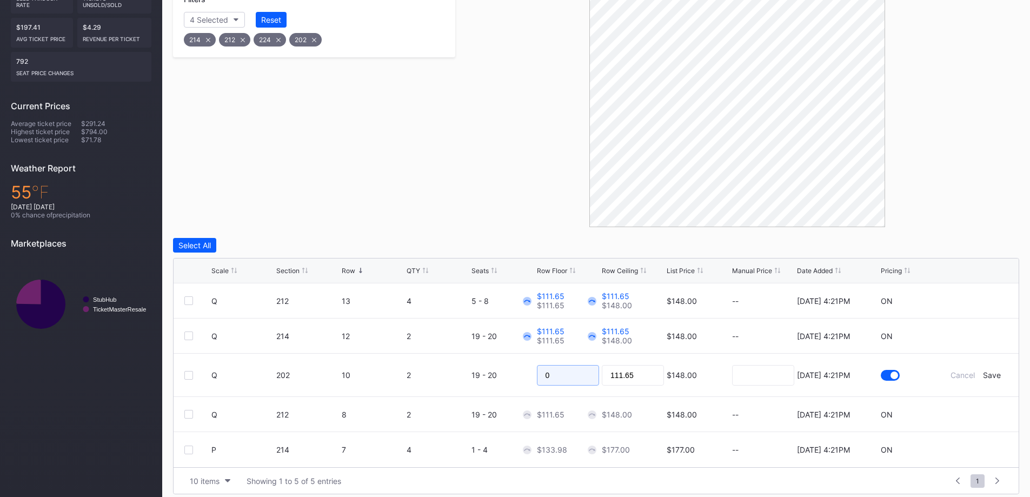
click at [577, 376] on input "0" at bounding box center [568, 375] width 62 height 21
paste input "111.65"
type input "111.65"
click at [986, 374] on div "Save" at bounding box center [992, 374] width 18 height 9
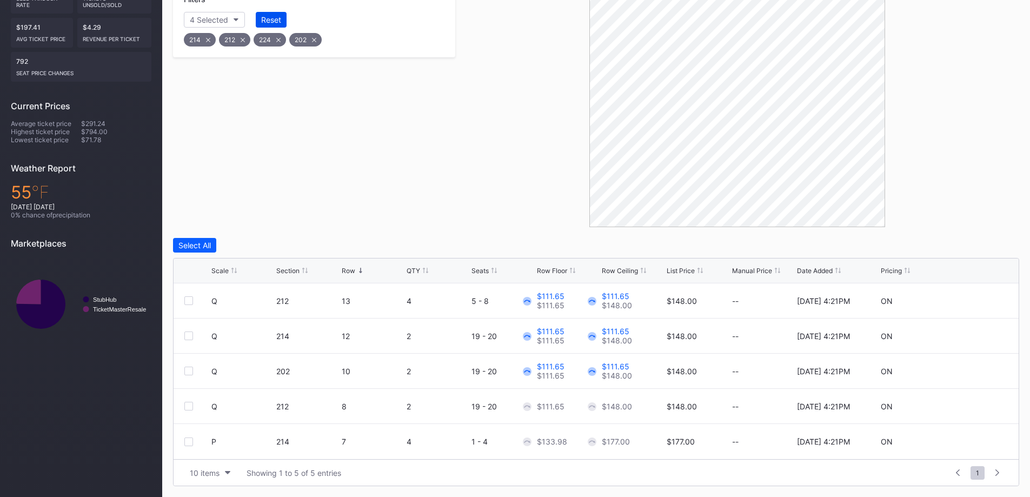
click at [275, 18] on div "Reset" at bounding box center [271, 19] width 20 height 9
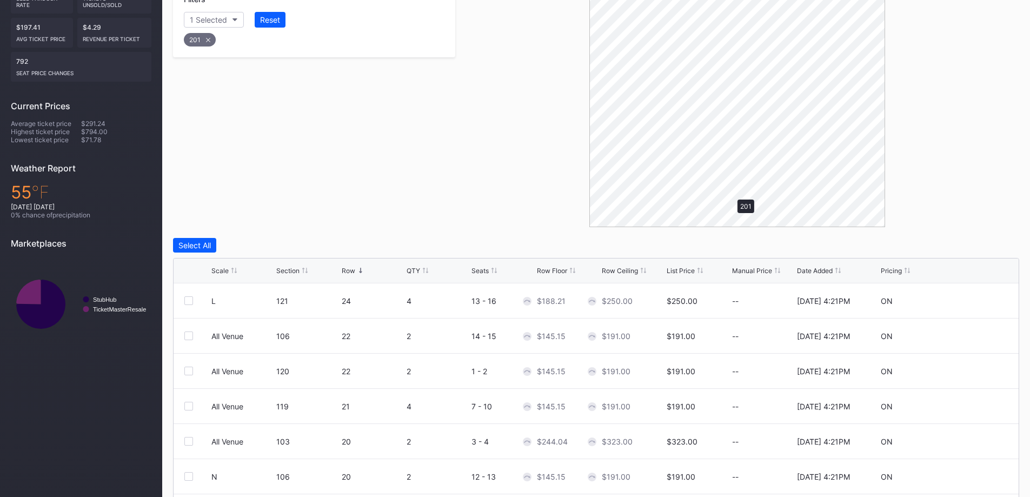
scroll to position [128, 0]
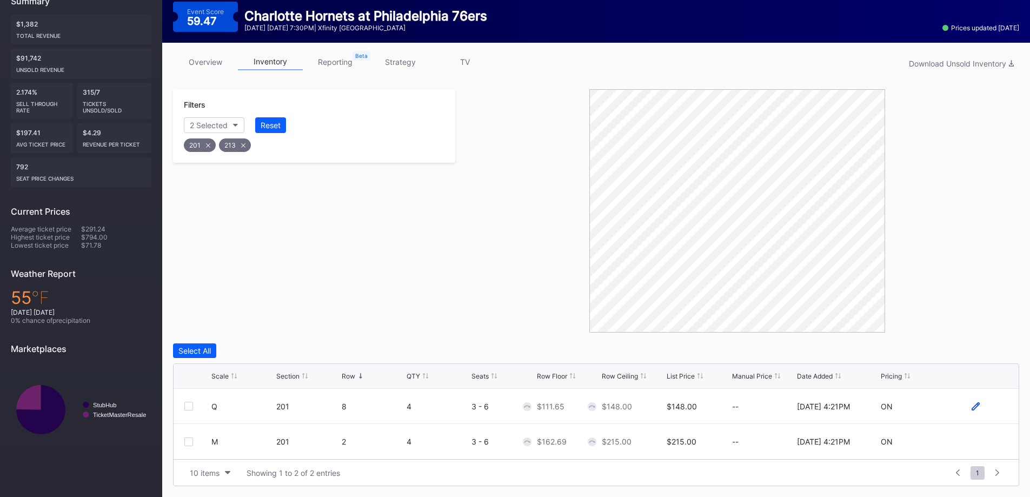
click at [974, 406] on icon at bounding box center [976, 406] width 8 height 8
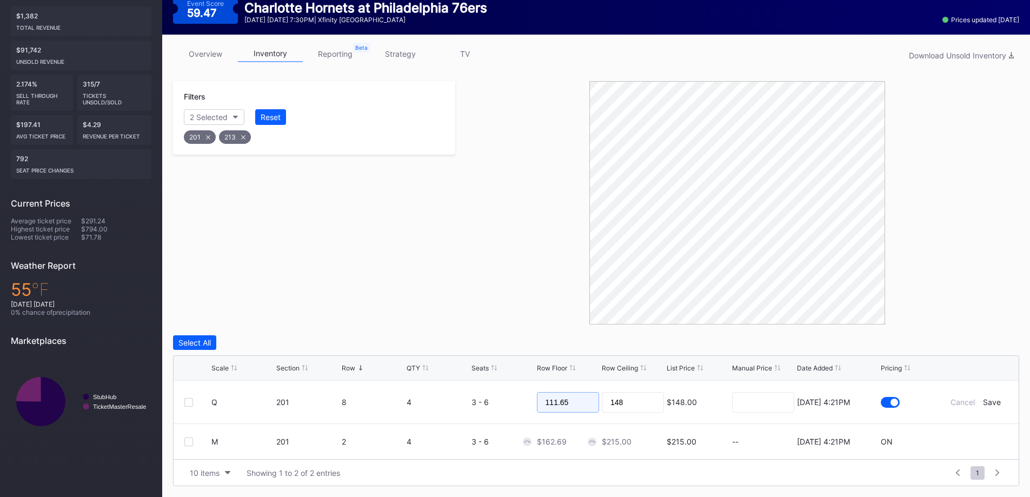
click at [578, 404] on input "111.65" at bounding box center [568, 402] width 62 height 21
click at [631, 404] on input "148" at bounding box center [633, 402] width 62 height 21
paste input "11.65"
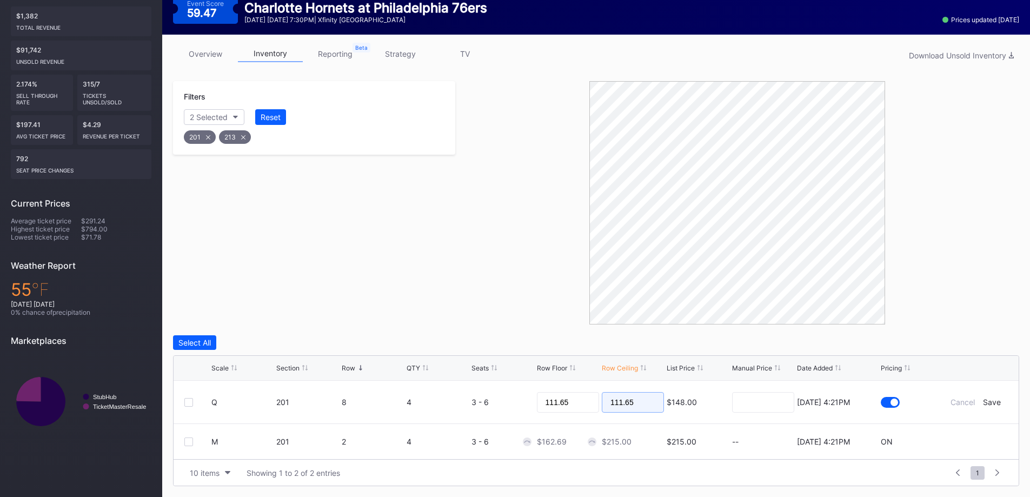
type input "111.65"
click at [567, 404] on input "111.65" at bounding box center [568, 402] width 62 height 21
click at [996, 406] on div "Save" at bounding box center [992, 401] width 18 height 9
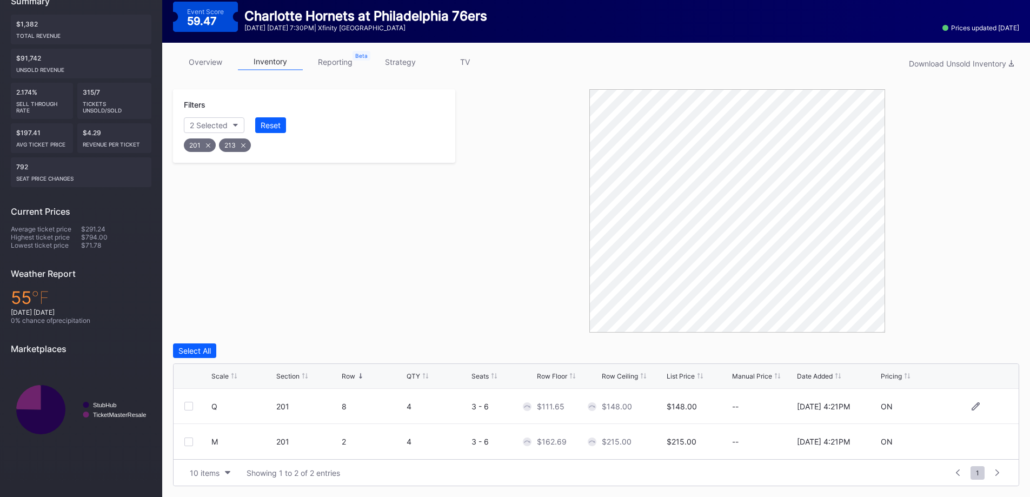
scroll to position [128, 0]
click at [972, 406] on icon at bounding box center [976, 406] width 8 height 8
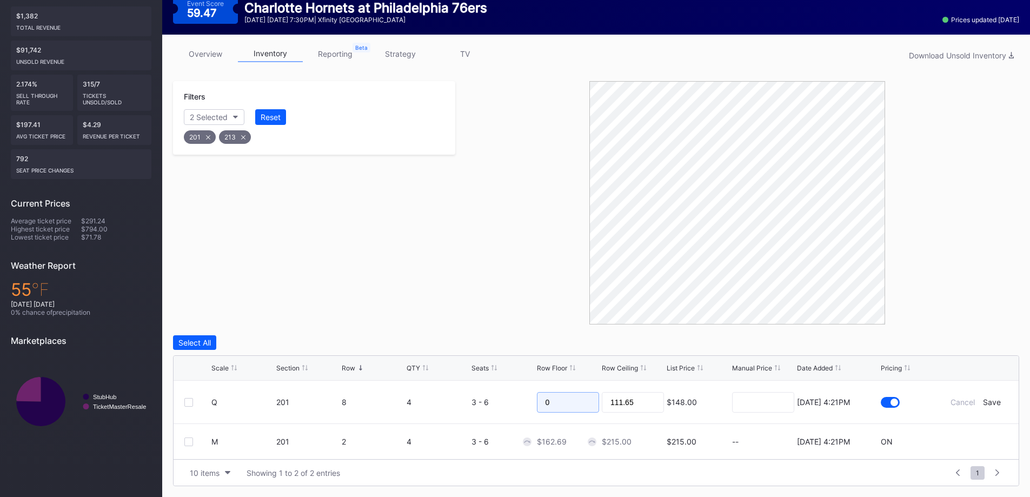
click at [555, 398] on input "0" at bounding box center [568, 402] width 62 height 21
paste input "111.65"
type input "111.65"
click at [989, 405] on div "Save" at bounding box center [992, 401] width 18 height 9
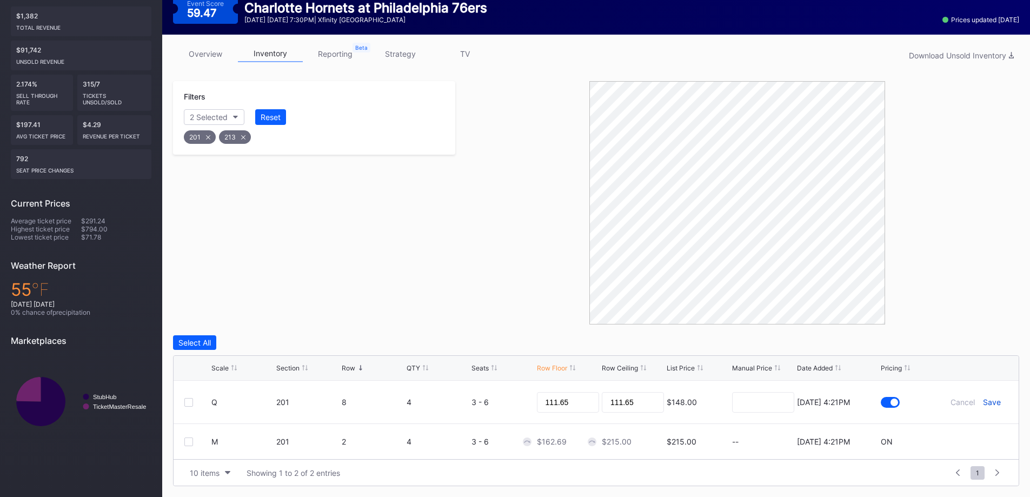
scroll to position [128, 0]
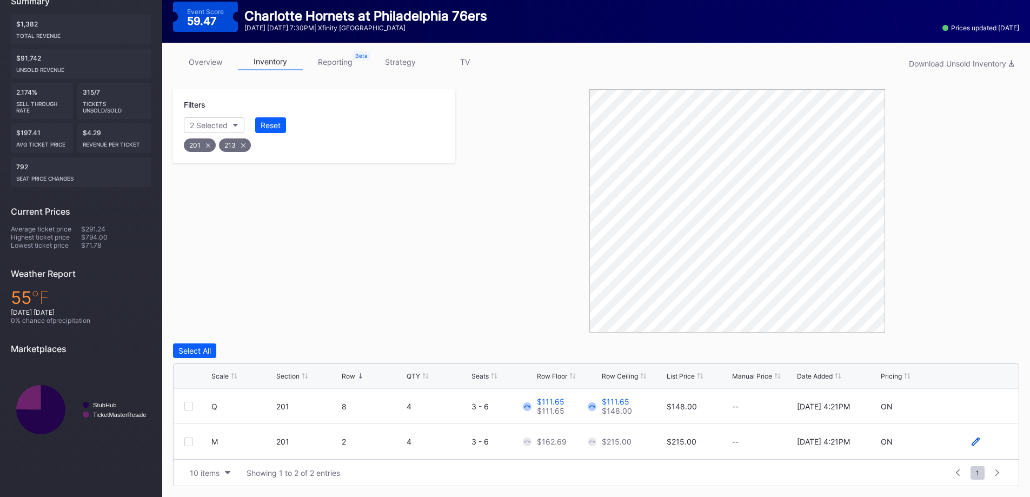
click at [978, 440] on icon at bounding box center [976, 441] width 8 height 8
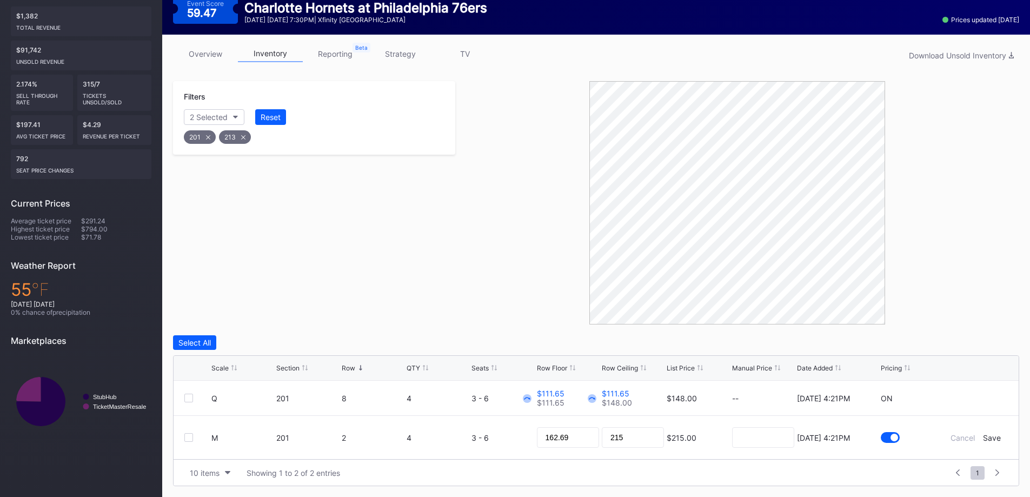
click at [978, 440] on form "M 201 2 4 3 - 6 162.69 215 $215.00 8/14/2025 4:21PM Cancel Save" at bounding box center [609, 437] width 797 height 43
click at [539, 434] on input "162.69" at bounding box center [568, 437] width 62 height 21
paste input "11.65"
click at [579, 432] on input "111.65" at bounding box center [568, 437] width 62 height 21
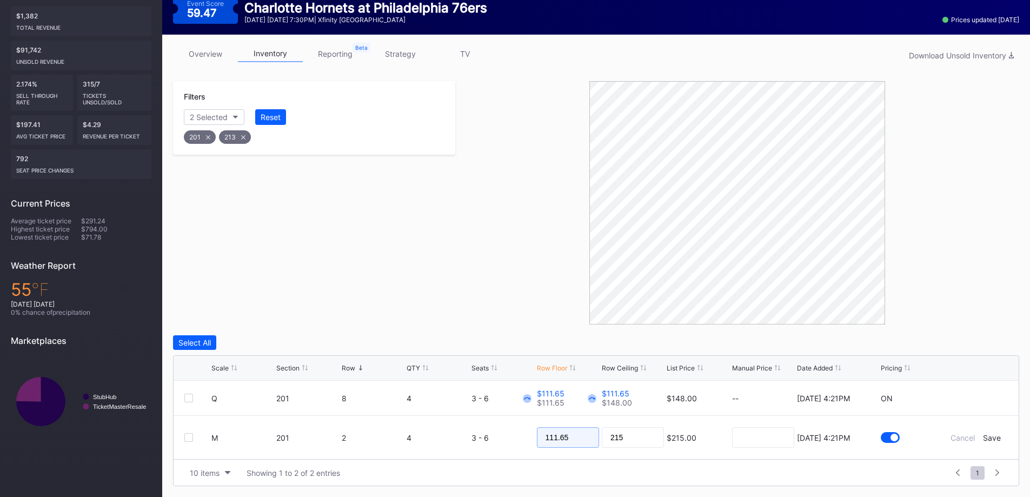
click at [579, 432] on input "111.65" at bounding box center [568, 437] width 62 height 21
type input "215"
click at [986, 439] on div "Save" at bounding box center [992, 437] width 18 height 9
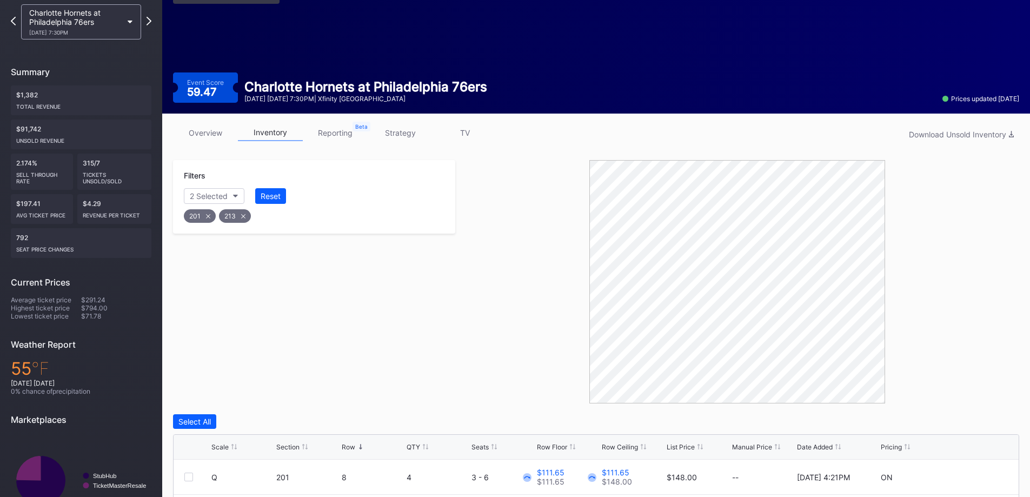
scroll to position [0, 0]
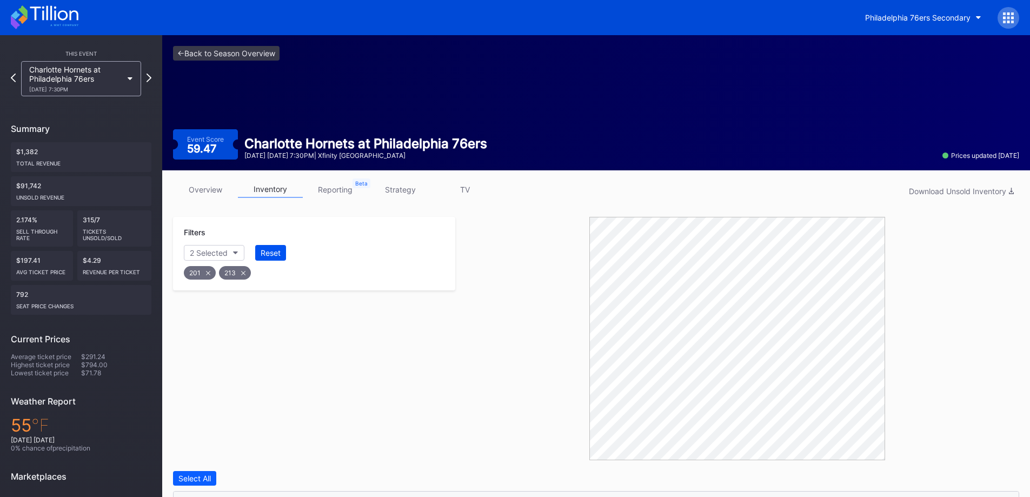
click at [268, 252] on div "Reset" at bounding box center [271, 252] width 20 height 9
click at [198, 190] on link "overview" at bounding box center [205, 189] width 65 height 17
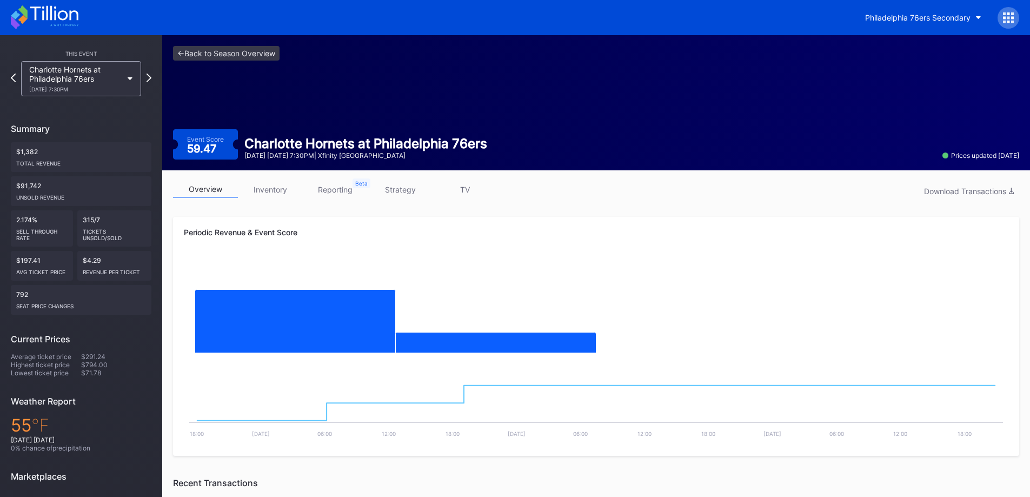
click at [74, 51] on div "This Event" at bounding box center [81, 53] width 141 height 6
click at [76, 77] on div "Charlotte Hornets at Philadelphia 76ers 10/25 Saturday 7:30PM" at bounding box center [75, 79] width 93 height 28
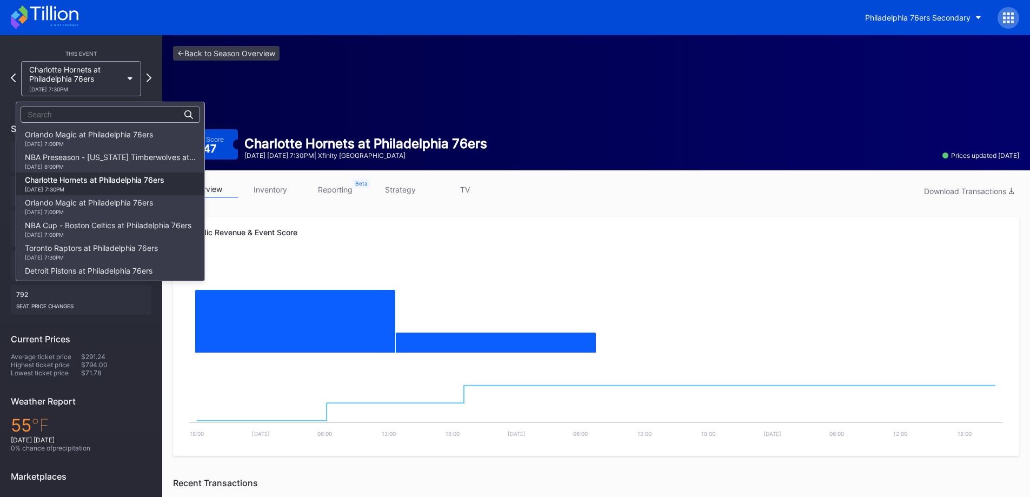
scroll to position [45, 0]
click at [102, 137] on div "Charlotte Hornets at Philadelphia 76ers 10/25 Saturday 7:30PM" at bounding box center [95, 138] width 140 height 17
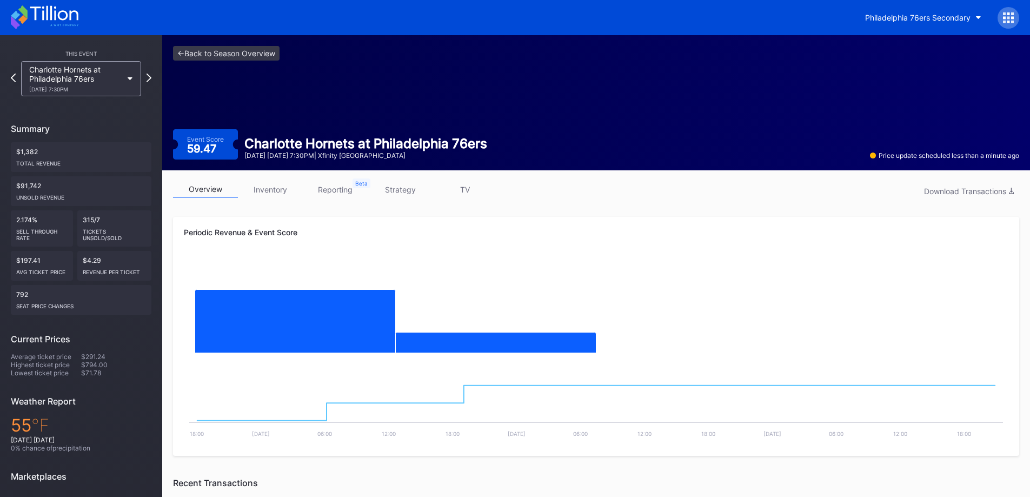
click at [279, 190] on link "inventory" at bounding box center [270, 189] width 65 height 17
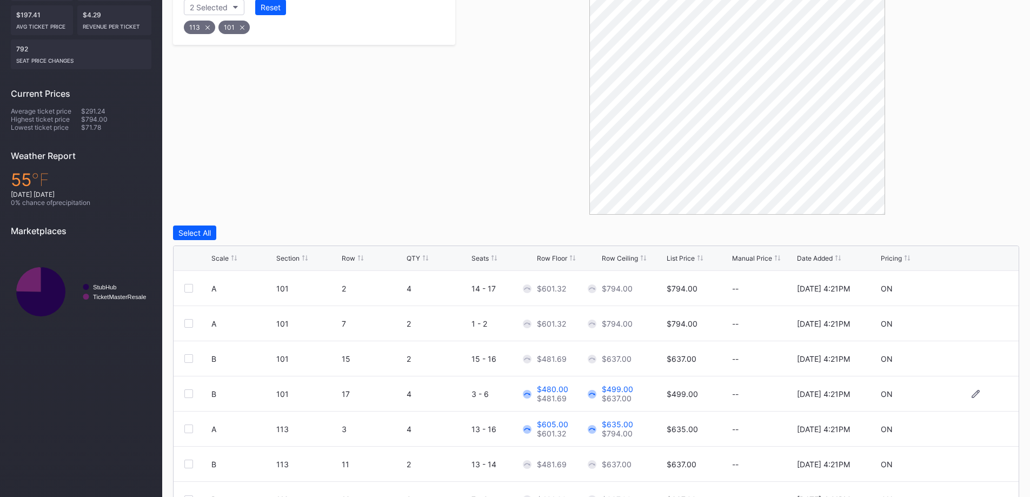
scroll to position [303, 0]
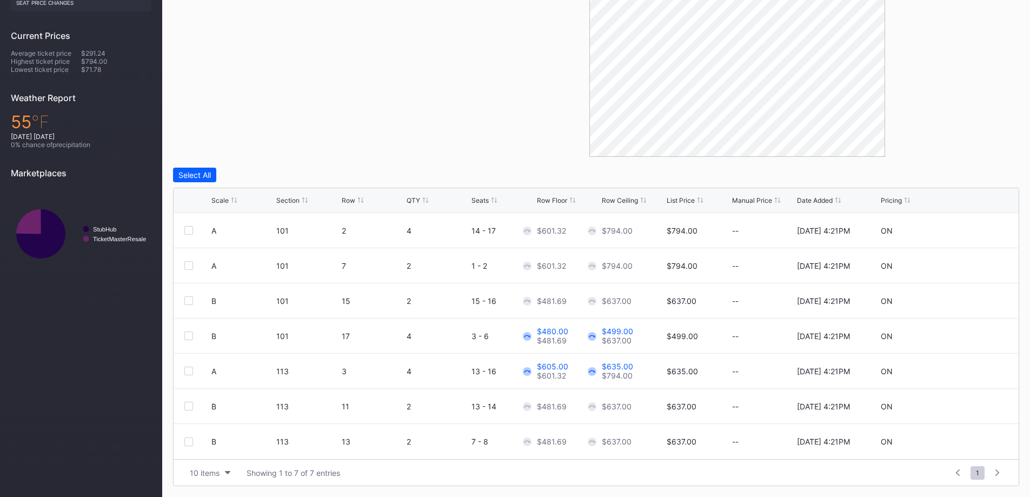
click at [563, 197] on div "Row Floor" at bounding box center [552, 200] width 30 height 8
click at [976, 228] on icon at bounding box center [976, 231] width 8 height 8
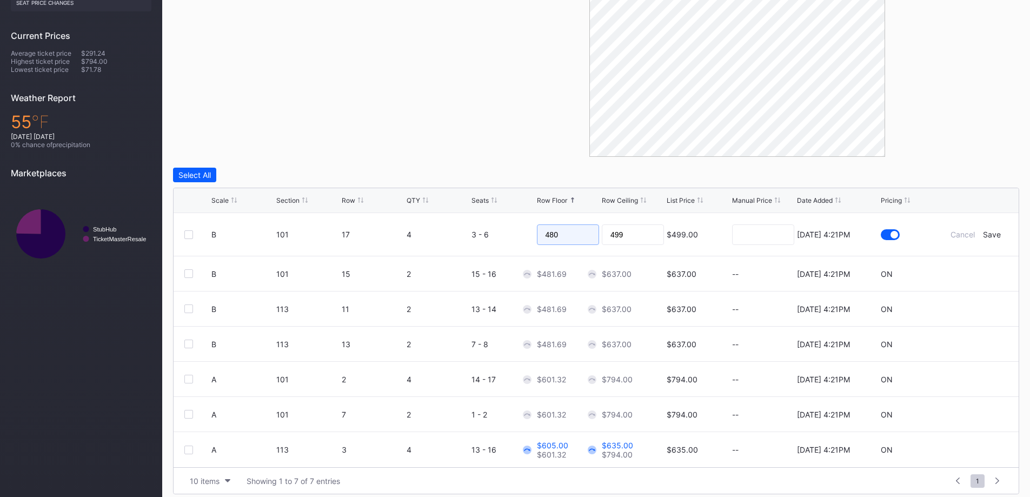
click at [585, 239] on input "480" at bounding box center [568, 234] width 62 height 21
type input "475"
type input "7"
type input "475"
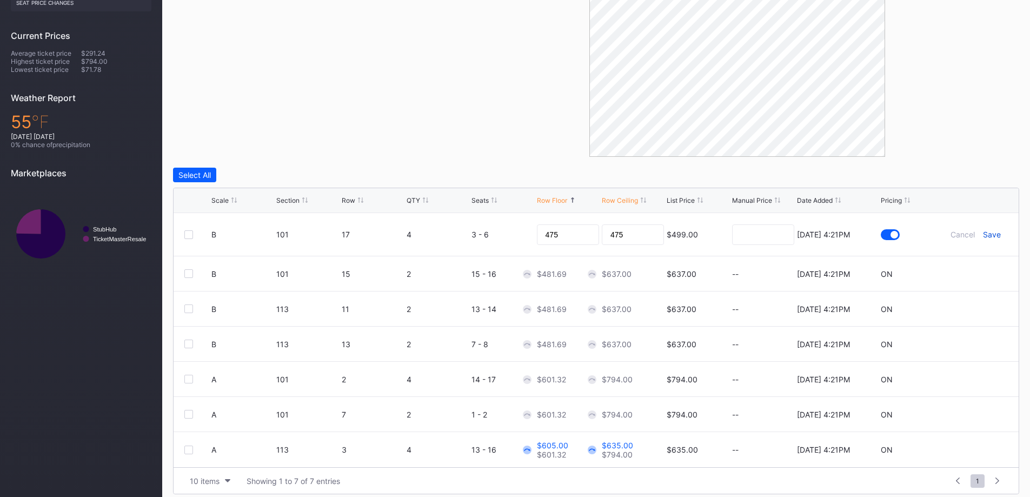
click at [996, 235] on div "Save" at bounding box center [992, 234] width 18 height 9
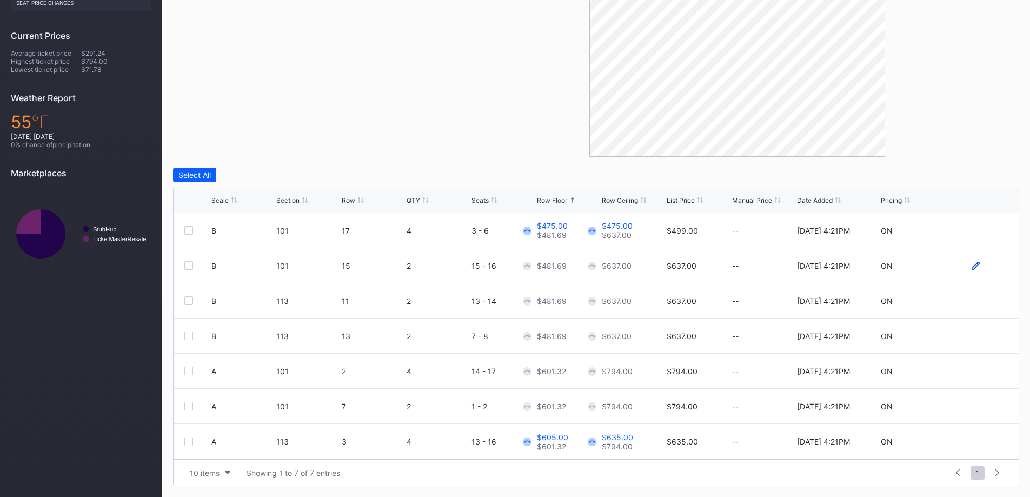
click at [973, 265] on icon at bounding box center [976, 266] width 8 height 8
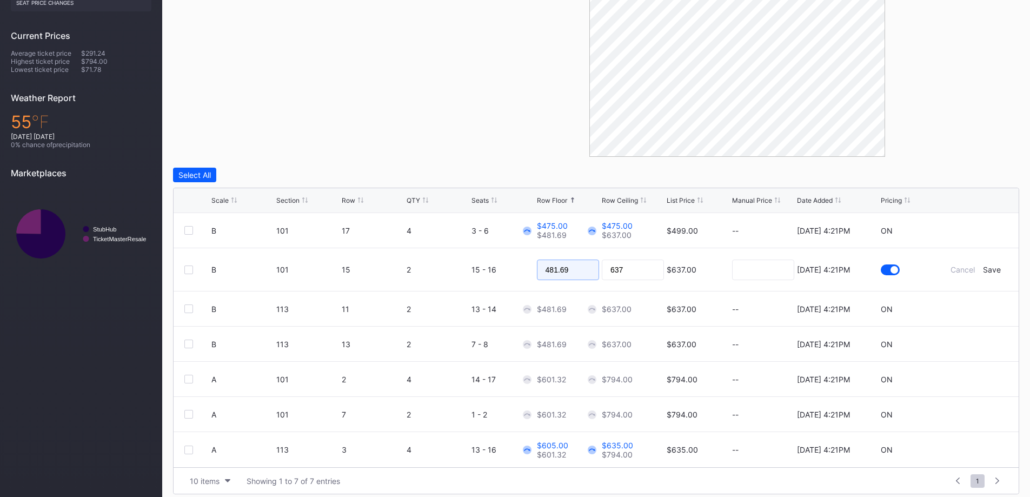
click at [573, 271] on input "481.69" at bounding box center [568, 270] width 62 height 21
type input "480"
click at [1001, 268] on div "Cancel Save" at bounding box center [975, 269] width 65 height 9
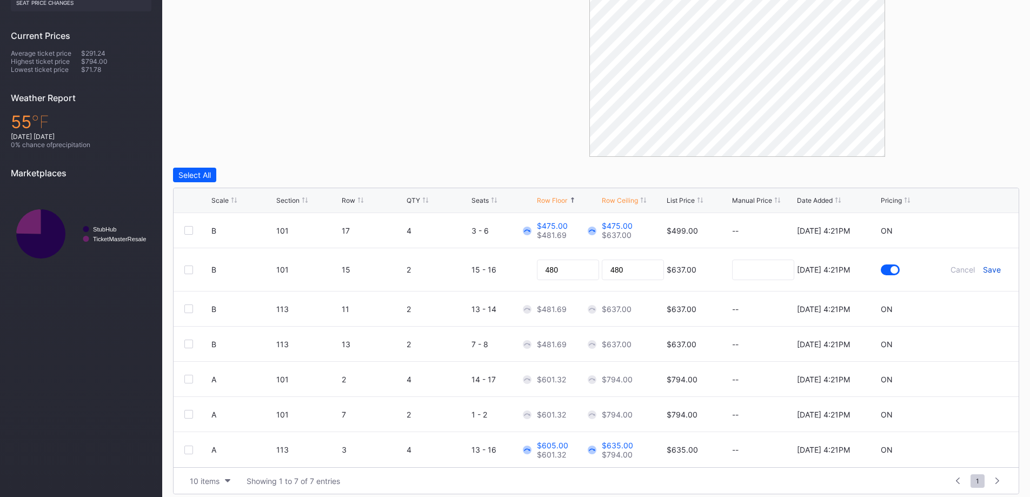
click at [996, 268] on div "Save" at bounding box center [992, 269] width 18 height 9
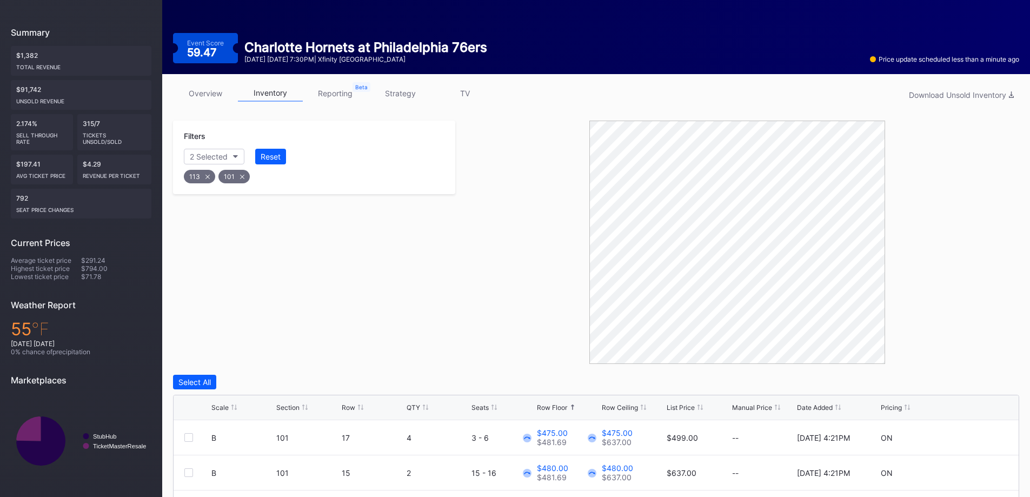
scroll to position [0, 0]
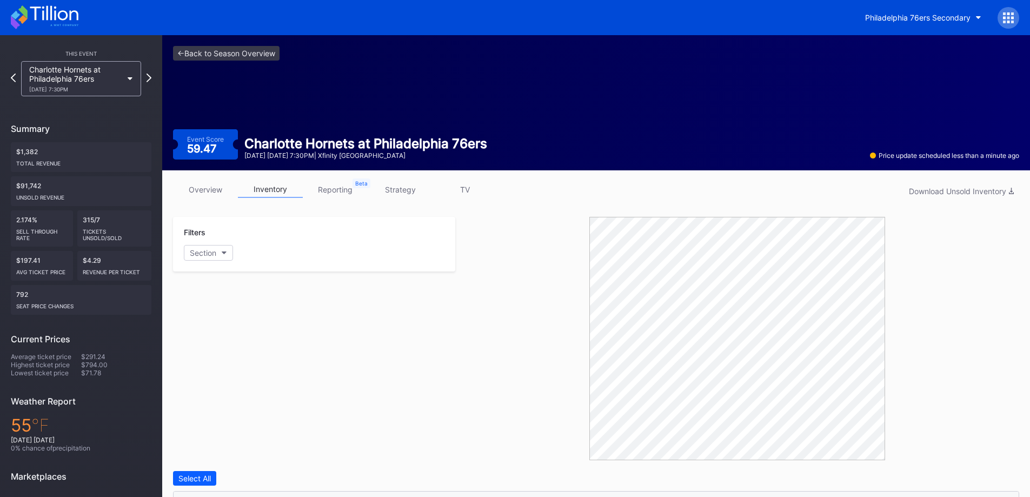
click at [390, 188] on link "strategy" at bounding box center [400, 189] width 65 height 17
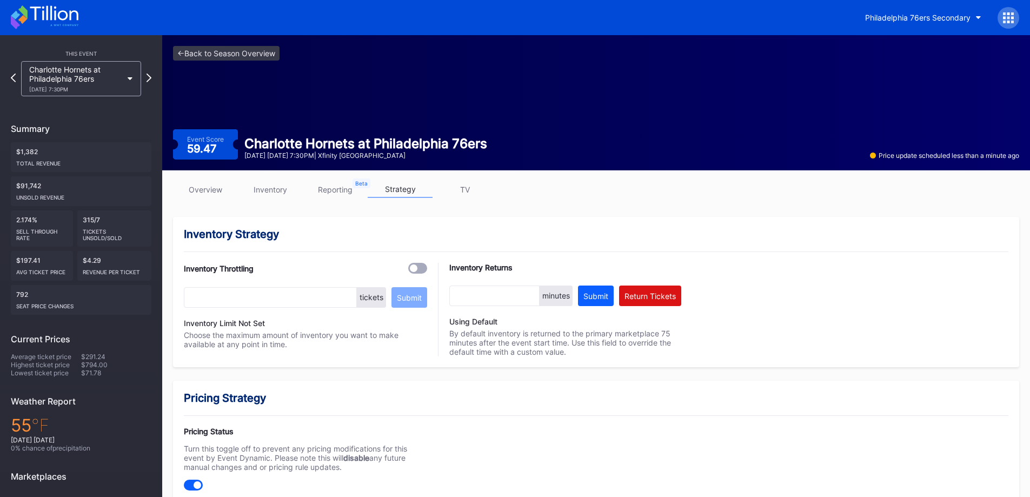
click at [187, 190] on link "overview" at bounding box center [205, 189] width 65 height 17
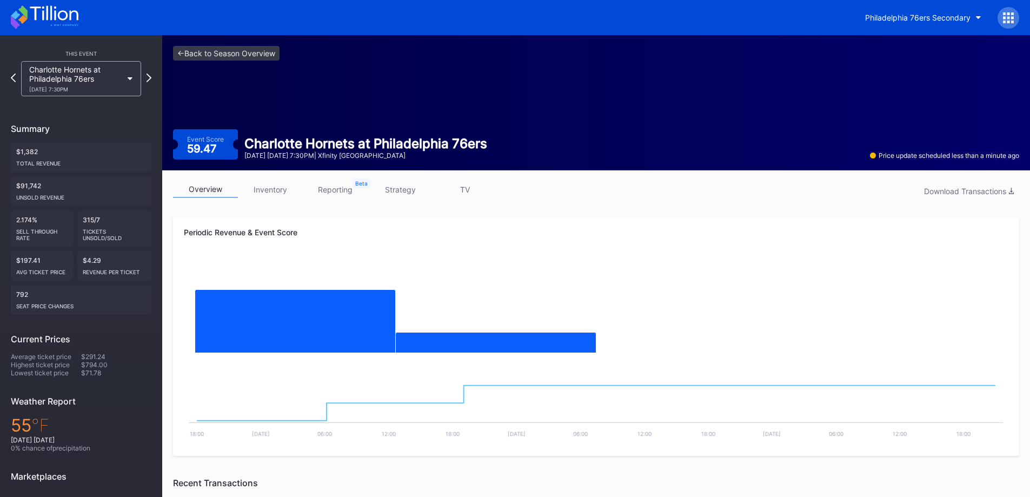
click at [42, 21] on icon at bounding box center [45, 17] width 68 height 24
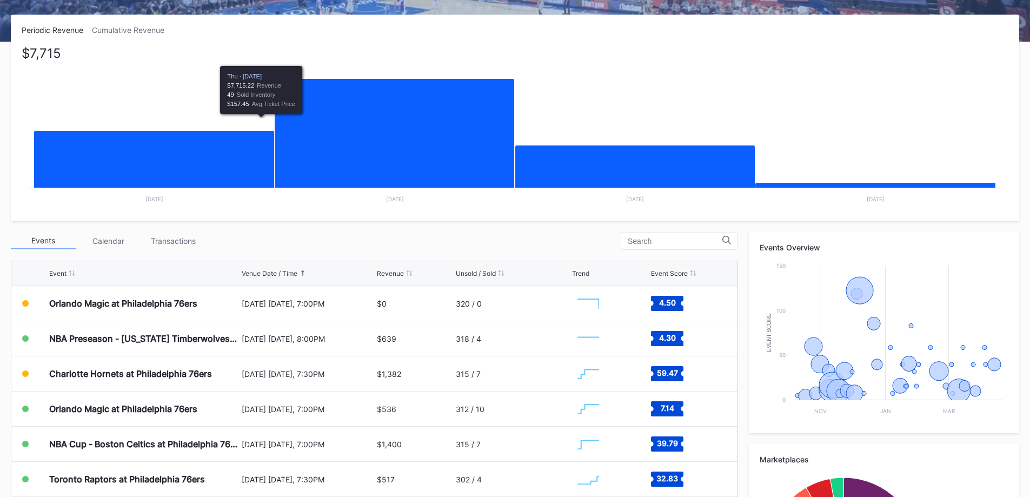
scroll to position [162, 0]
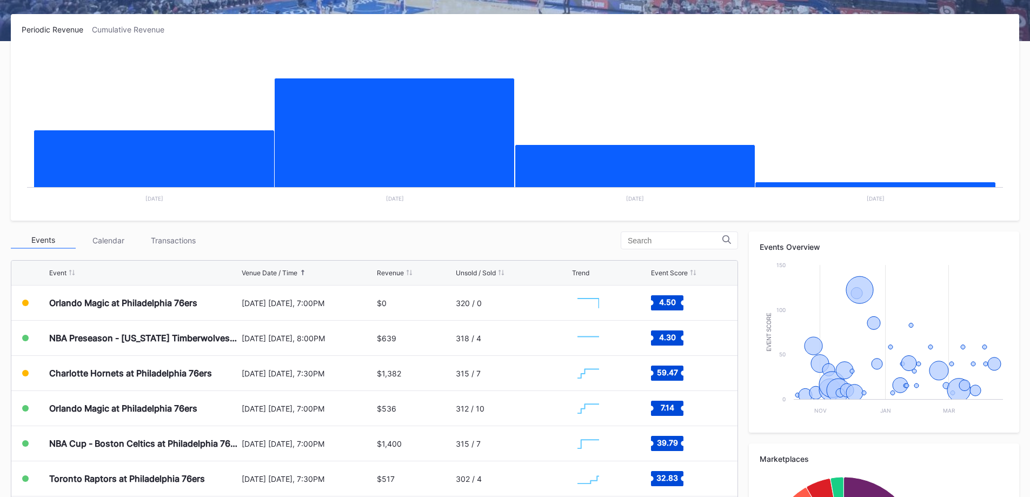
click at [170, 235] on div "Transactions" at bounding box center [173, 240] width 65 height 17
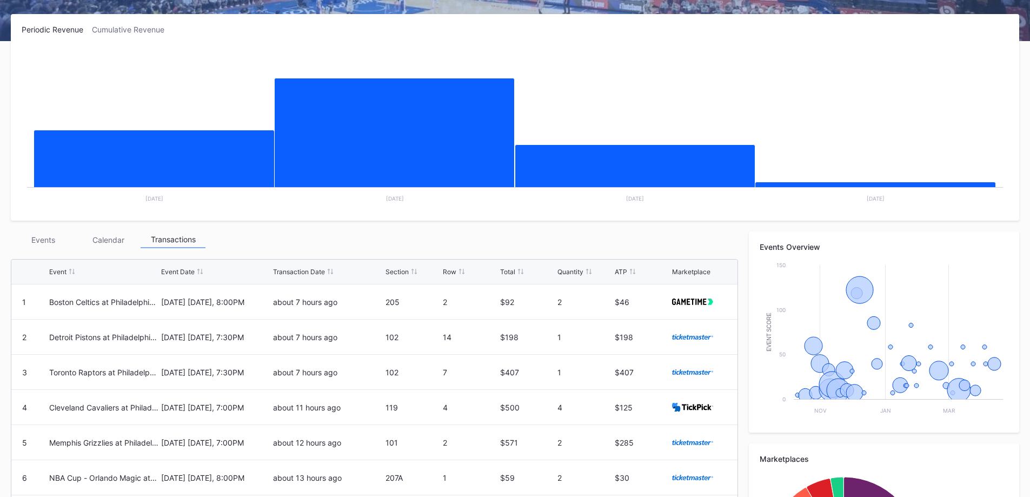
scroll to position [216, 0]
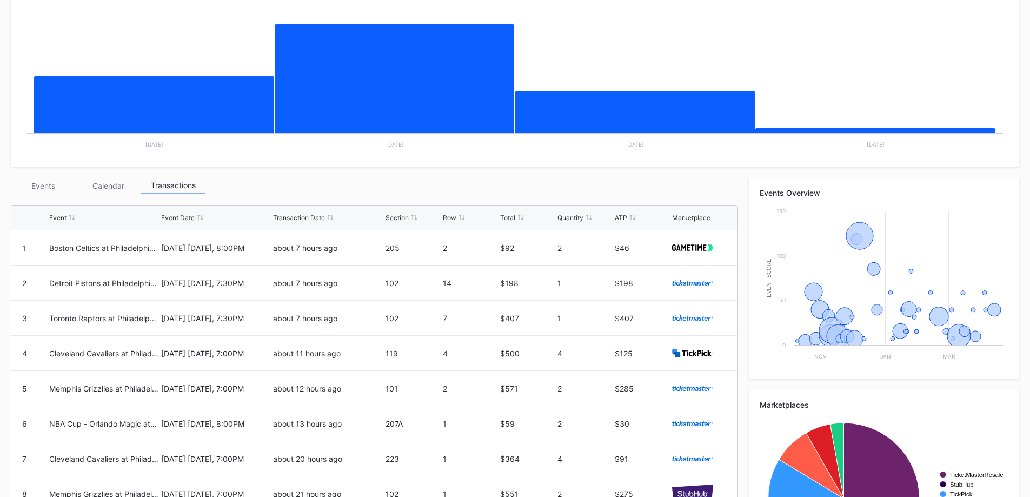
click at [51, 191] on div "Events" at bounding box center [43, 185] width 65 height 17
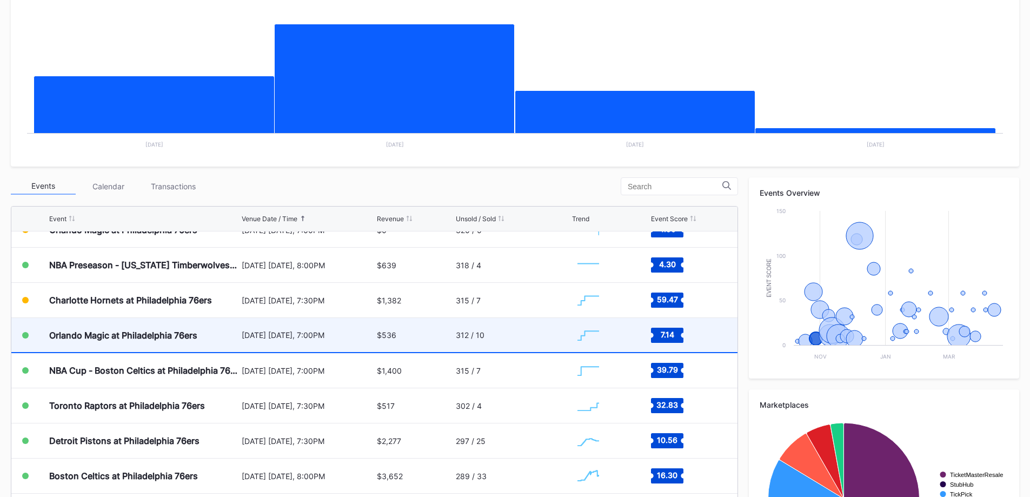
scroll to position [0, 0]
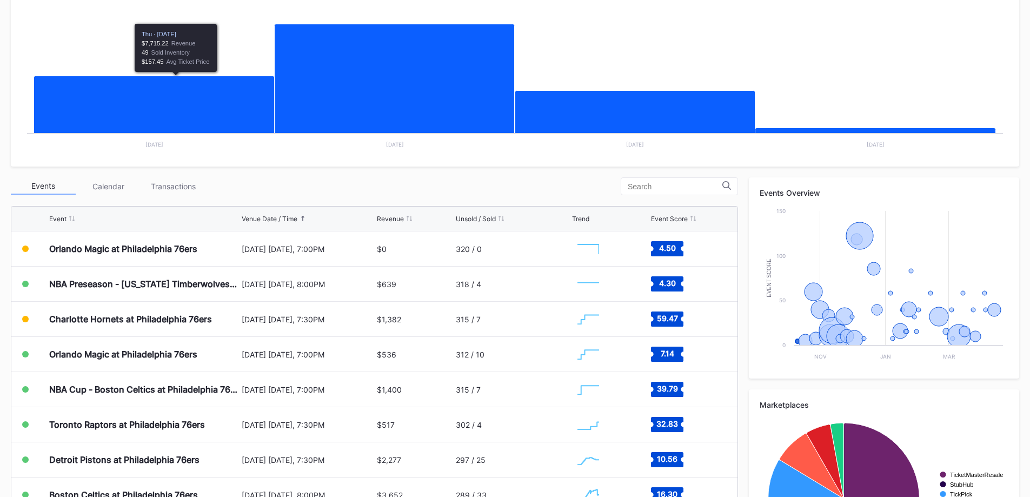
click at [201, 181] on div "Transactions" at bounding box center [173, 186] width 65 height 17
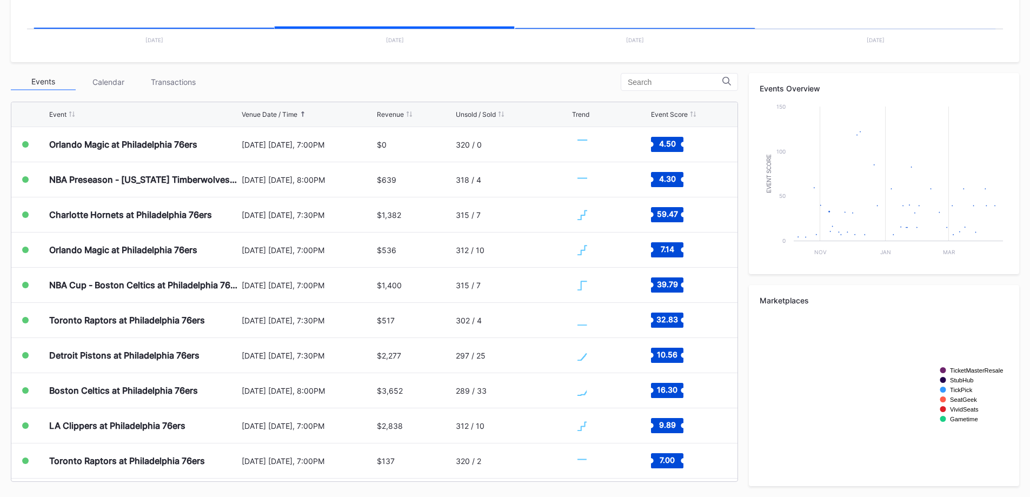
scroll to position [321, 0]
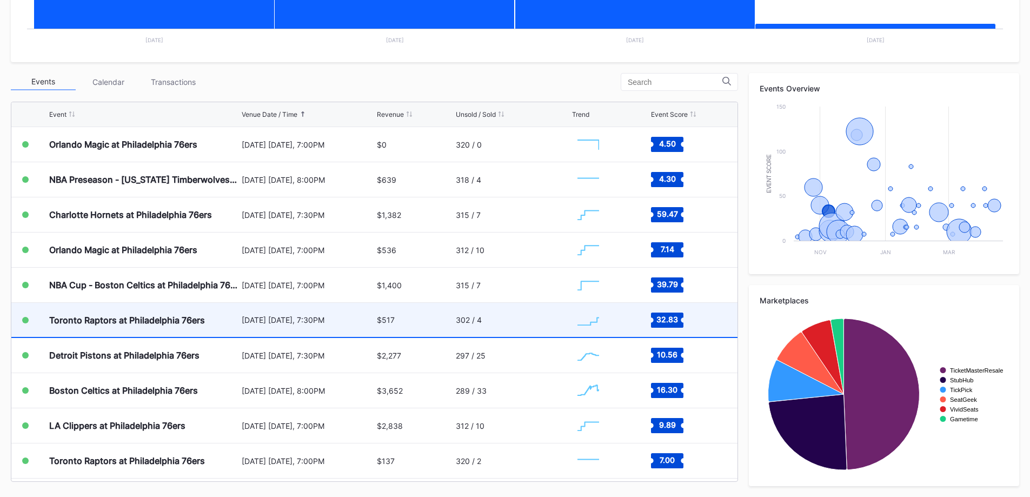
click at [407, 320] on div "$517" at bounding box center [415, 320] width 76 height 34
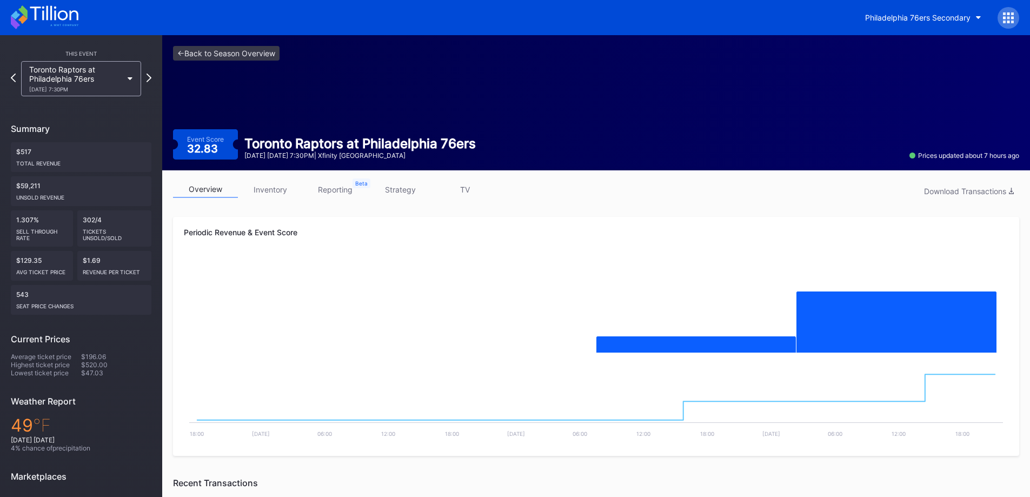
click at [262, 193] on link "inventory" at bounding box center [270, 189] width 65 height 17
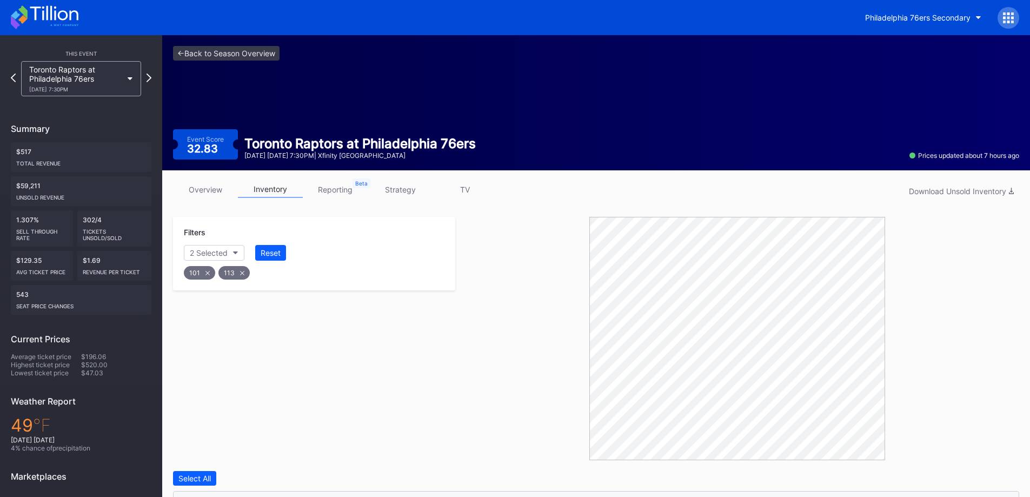
click at [212, 181] on link "overview" at bounding box center [205, 189] width 65 height 17
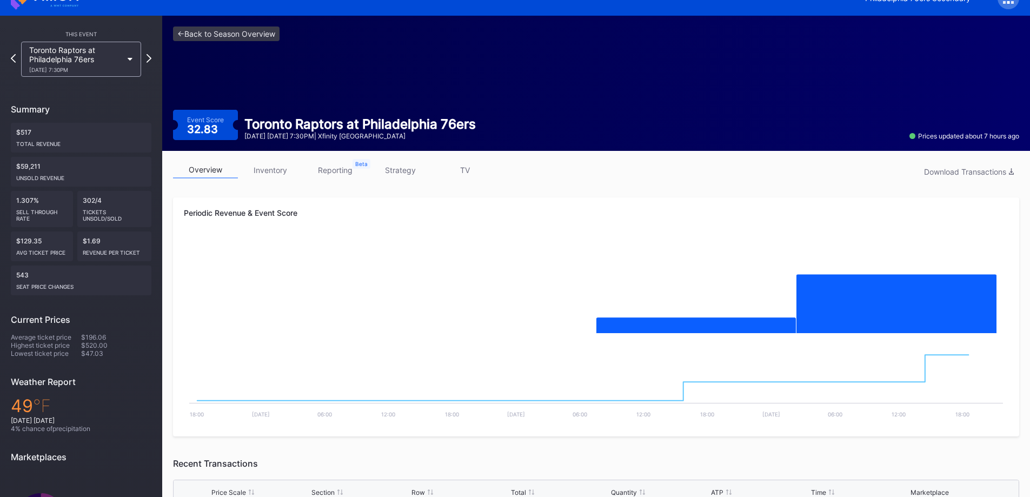
scroll to position [54, 0]
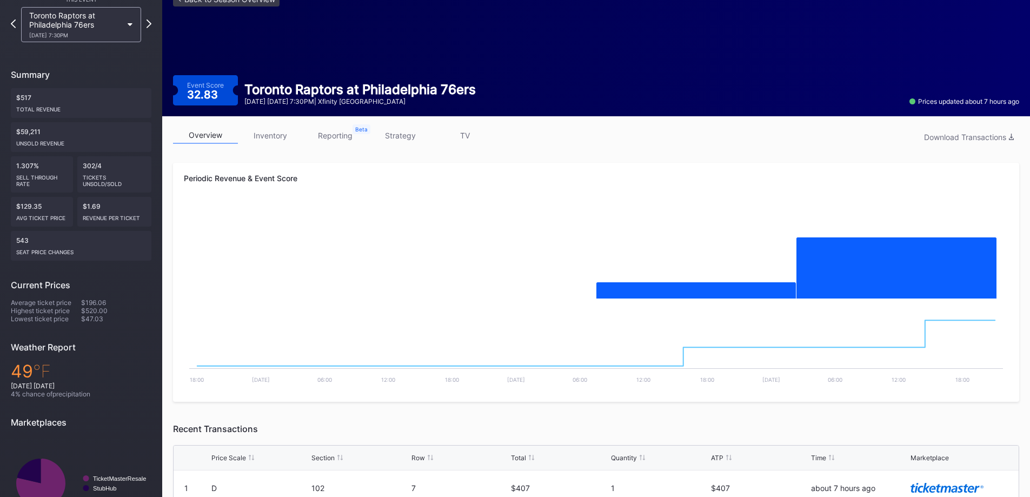
click at [115, 35] on div "11/8 Saturday 7:30PM" at bounding box center [75, 35] width 93 height 6
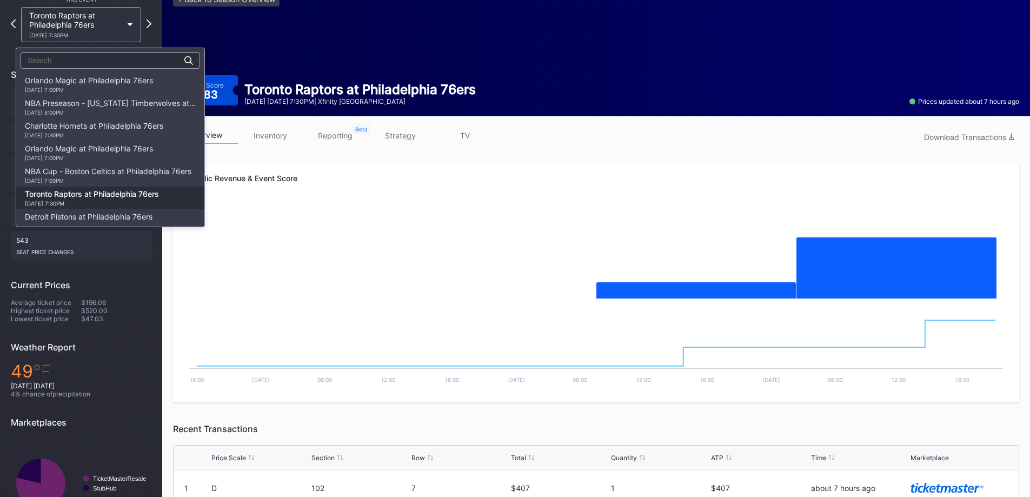
scroll to position [114, 0]
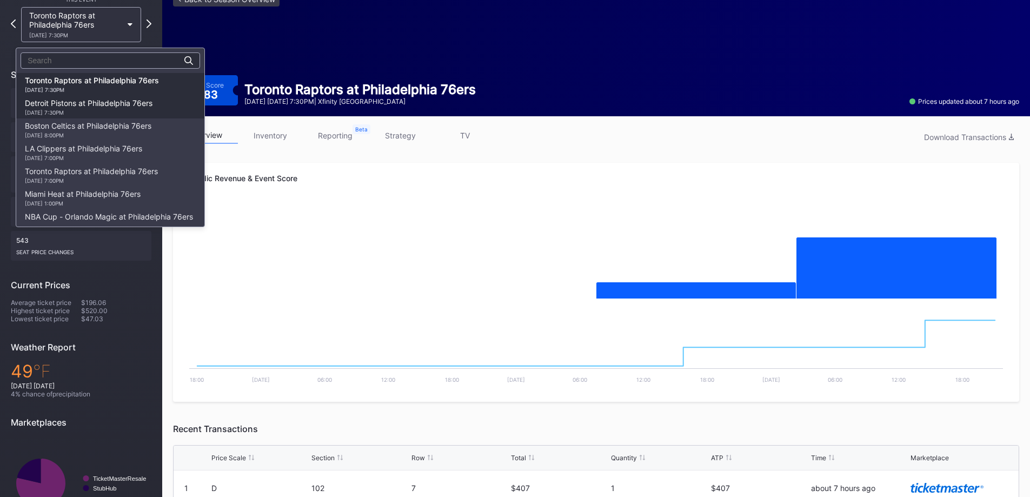
click at [117, 107] on div "Detroit Pistons at Philadelphia 76ers 11/9 Sunday 7:30PM" at bounding box center [89, 106] width 128 height 17
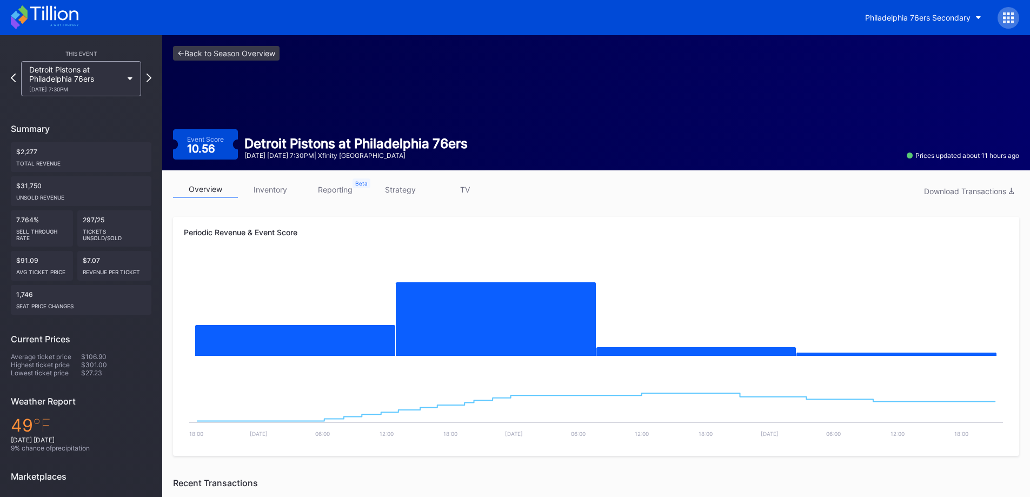
click at [107, 60] on div "This Event Detroit Pistons at Philadelphia 76ers 11/9 Sunday 7:30PM" at bounding box center [81, 71] width 141 height 50
click at [107, 69] on div "Detroit Pistons at Philadelphia 76ers 11/9 Sunday 7:30PM" at bounding box center [75, 79] width 93 height 28
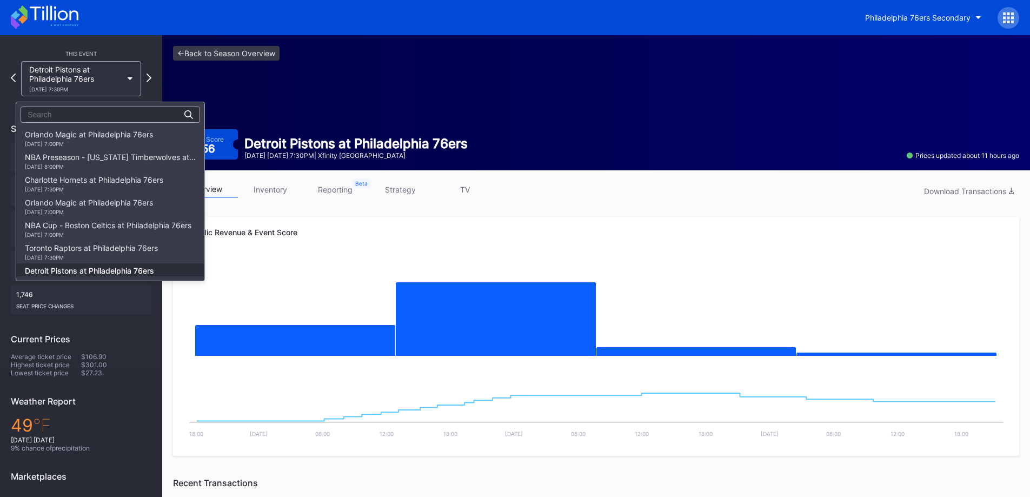
scroll to position [136, 0]
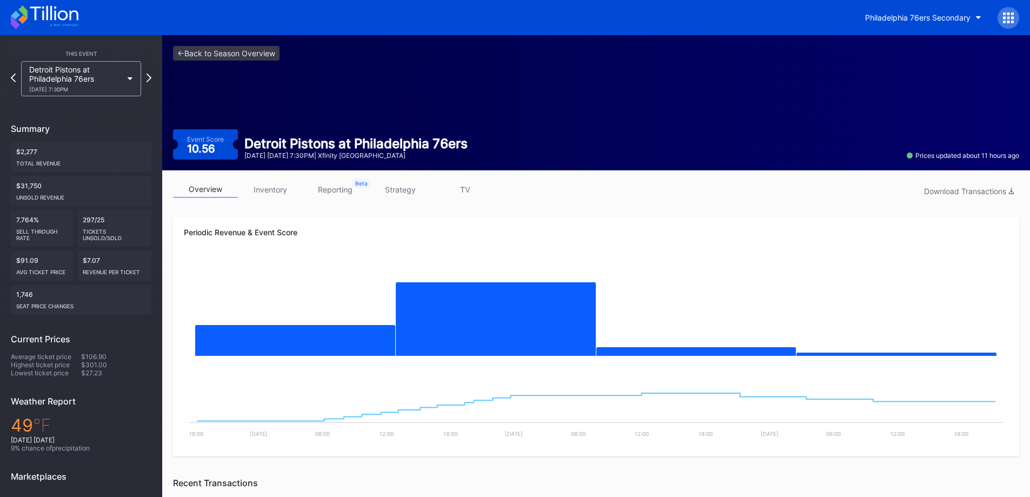
click at [278, 183] on link "inventory" at bounding box center [270, 189] width 65 height 17
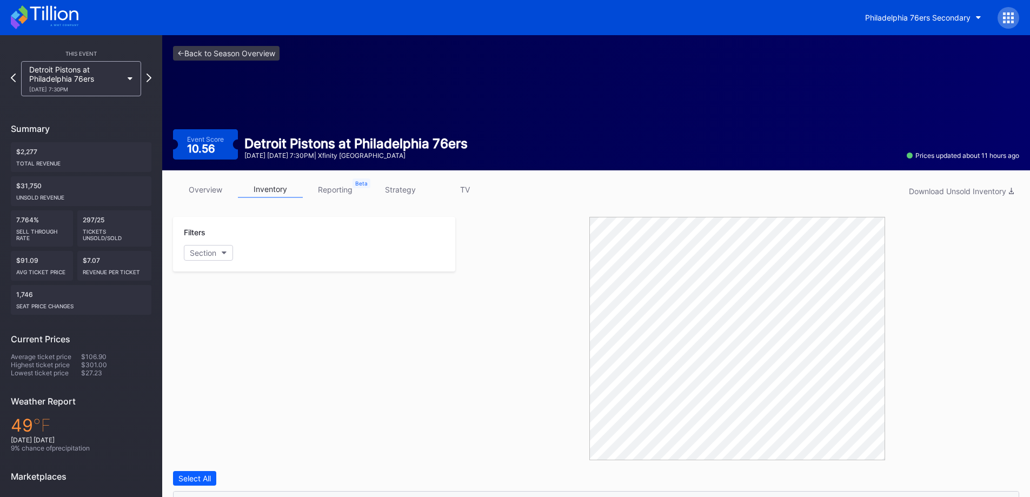
click at [199, 187] on link "overview" at bounding box center [205, 189] width 65 height 17
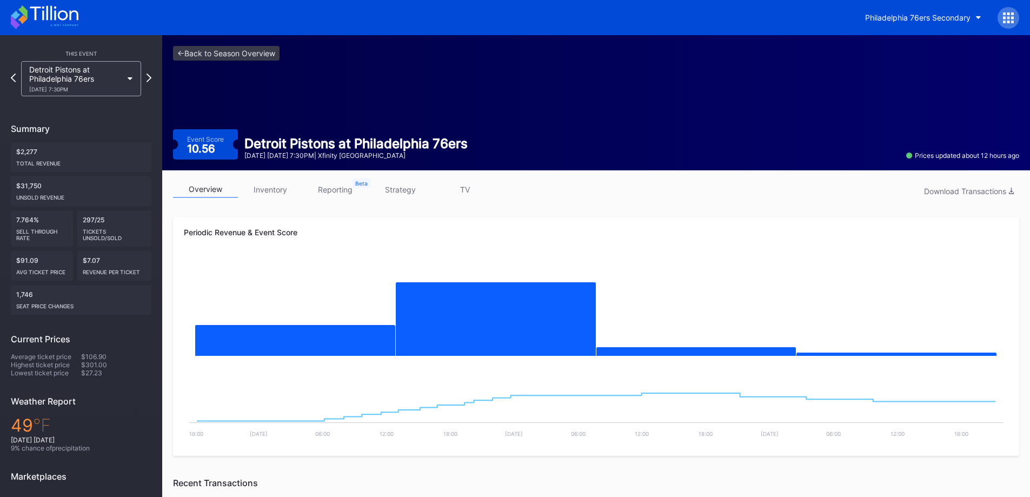
click at [65, 24] on icon at bounding box center [45, 17] width 68 height 24
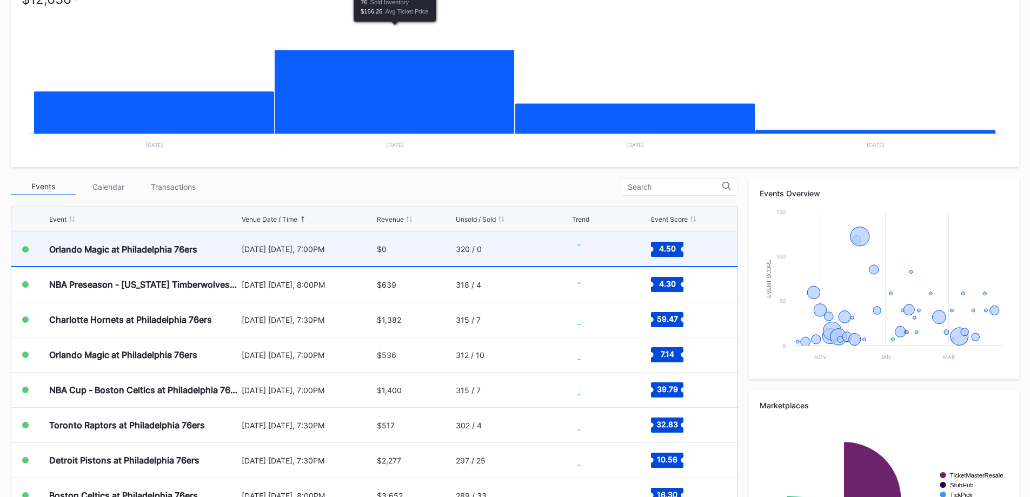
scroll to position [216, 0]
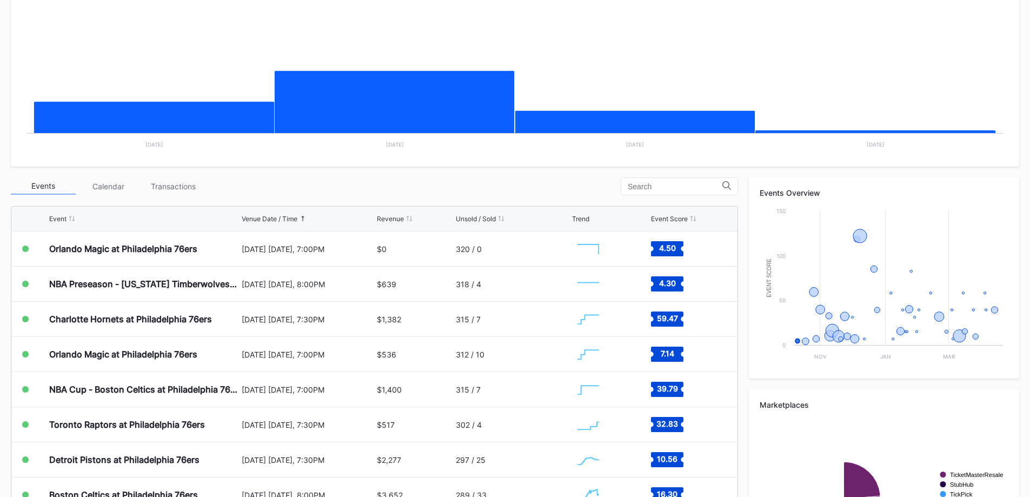
click at [474, 223] on div "Event Venue Date / Time Revenue Unsold / Sold Trend Event Score" at bounding box center [374, 219] width 726 height 25
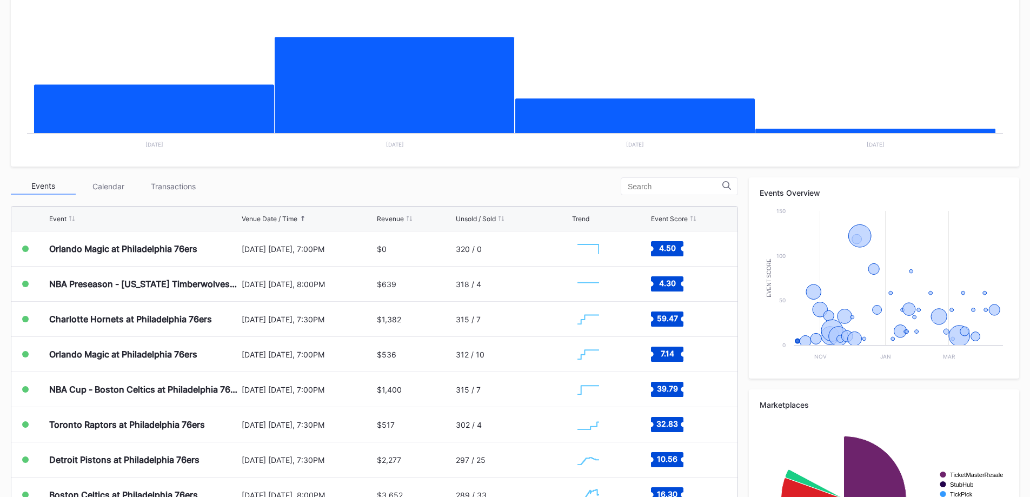
click at [475, 219] on div "Unsold / Sold" at bounding box center [476, 219] width 40 height 8
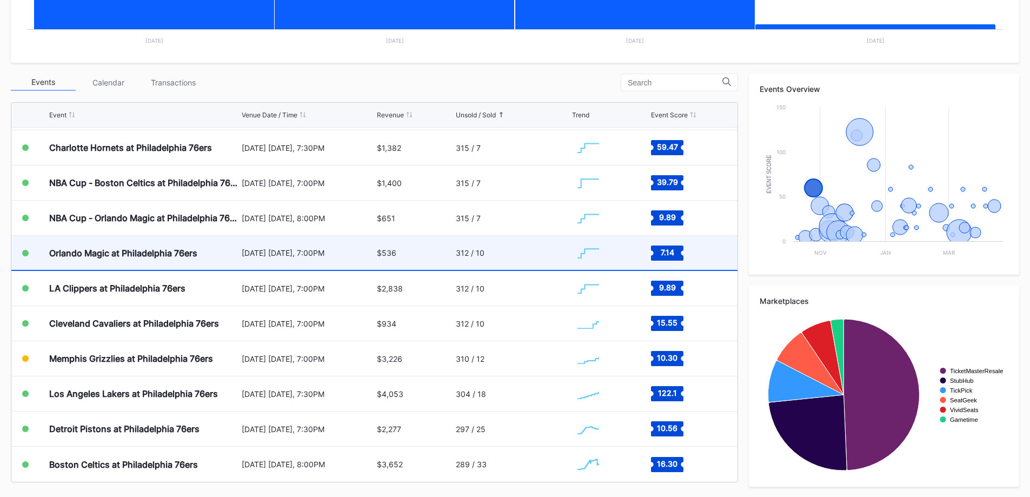
scroll to position [321, 0]
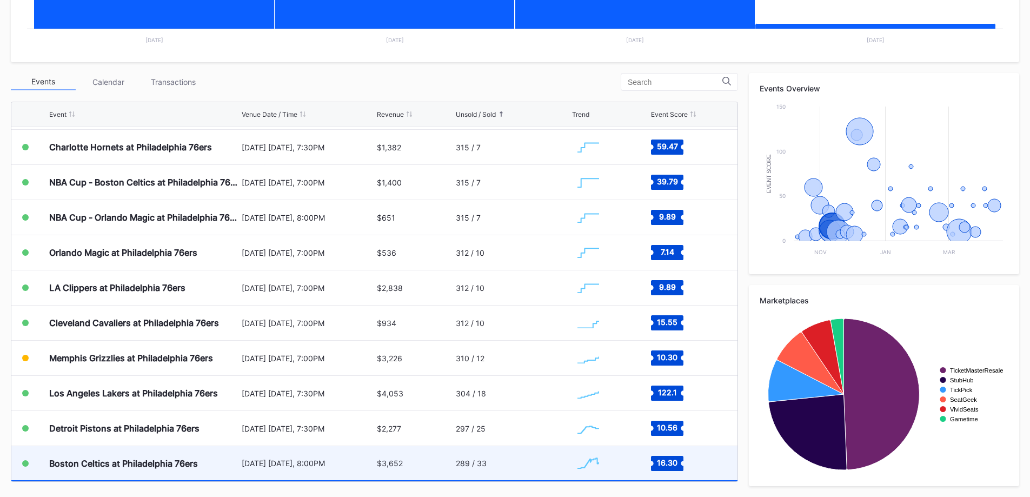
click at [423, 460] on div "$3,652" at bounding box center [415, 463] width 76 height 34
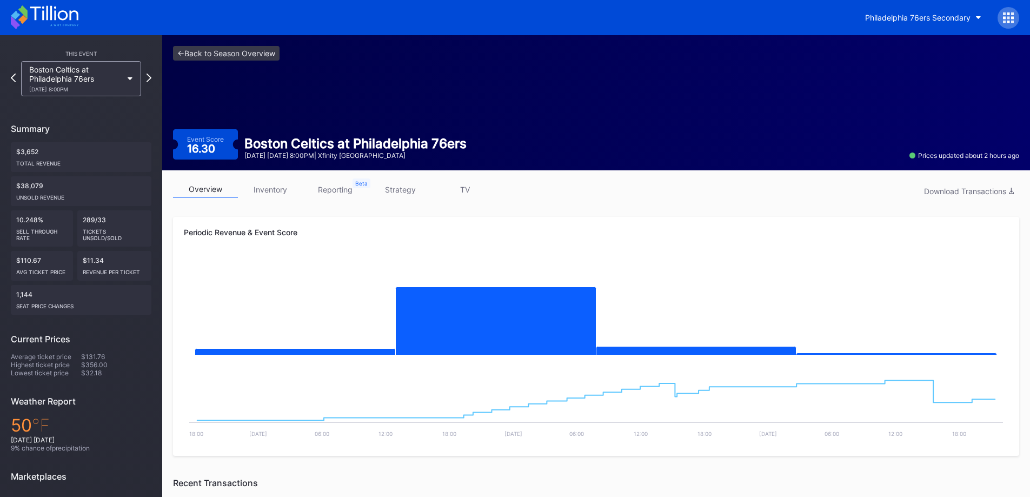
click at [402, 197] on link "strategy" at bounding box center [400, 189] width 65 height 17
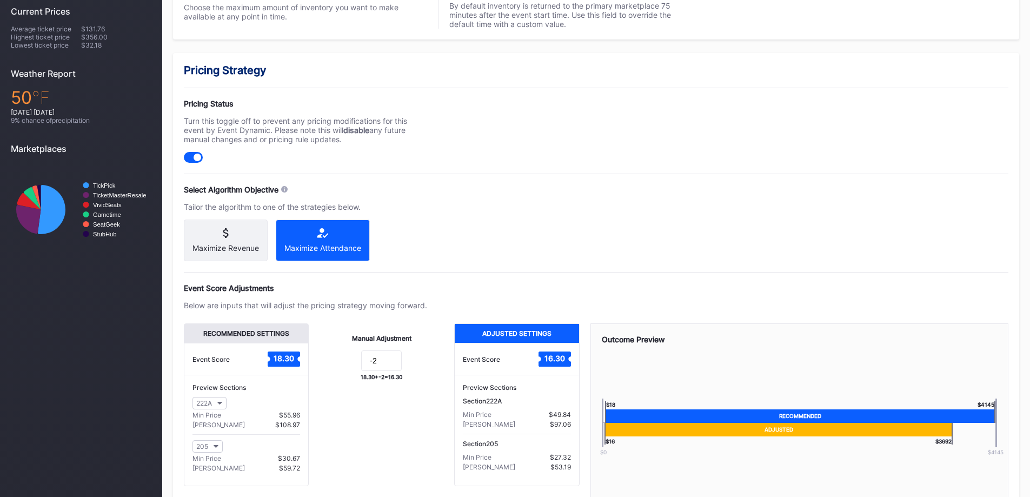
scroll to position [234, 0]
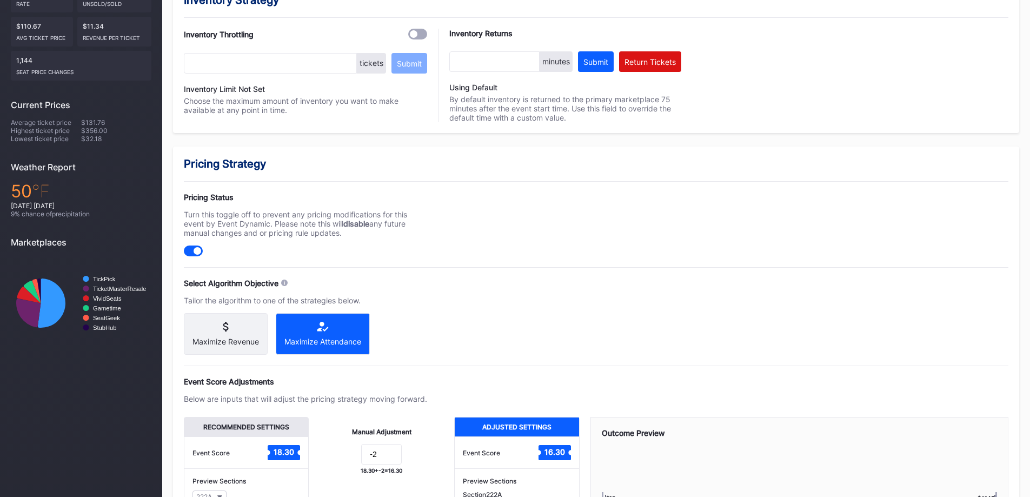
click at [216, 198] on div "Pricing Status" at bounding box center [305, 197] width 243 height 9
click at [216, 197] on div "Pricing Status" at bounding box center [305, 197] width 243 height 9
click at [216, 200] on div "Pricing Status" at bounding box center [305, 197] width 243 height 9
click at [215, 198] on div "Pricing Status" at bounding box center [305, 197] width 243 height 9
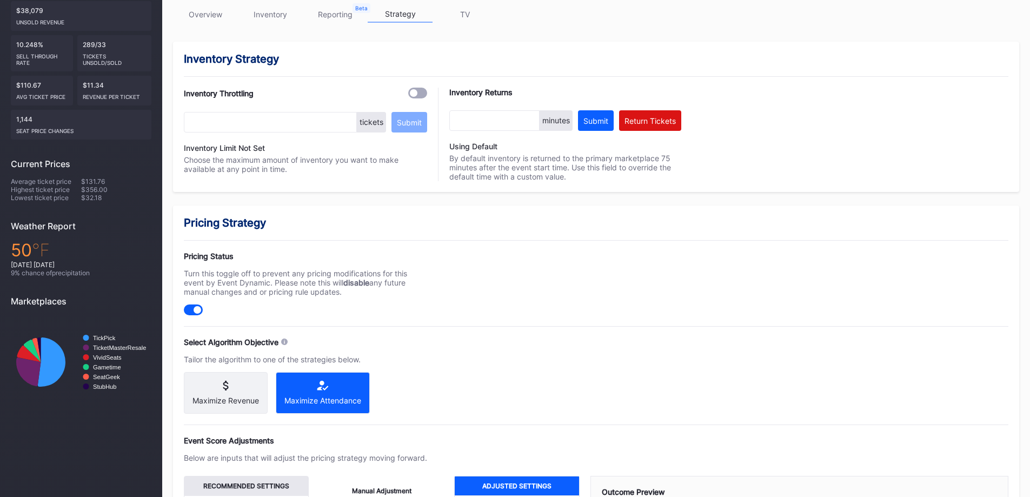
scroll to position [72, 0]
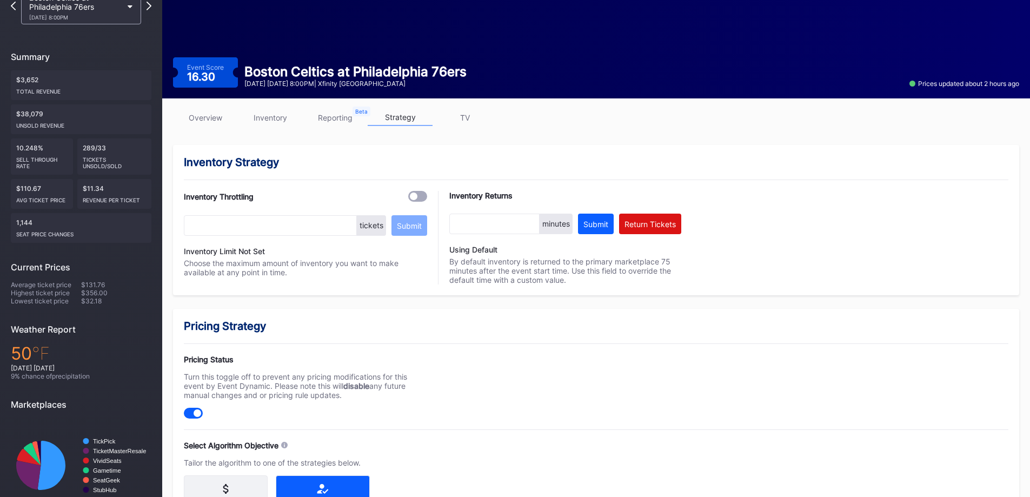
click at [224, 118] on link "overview" at bounding box center [205, 117] width 65 height 17
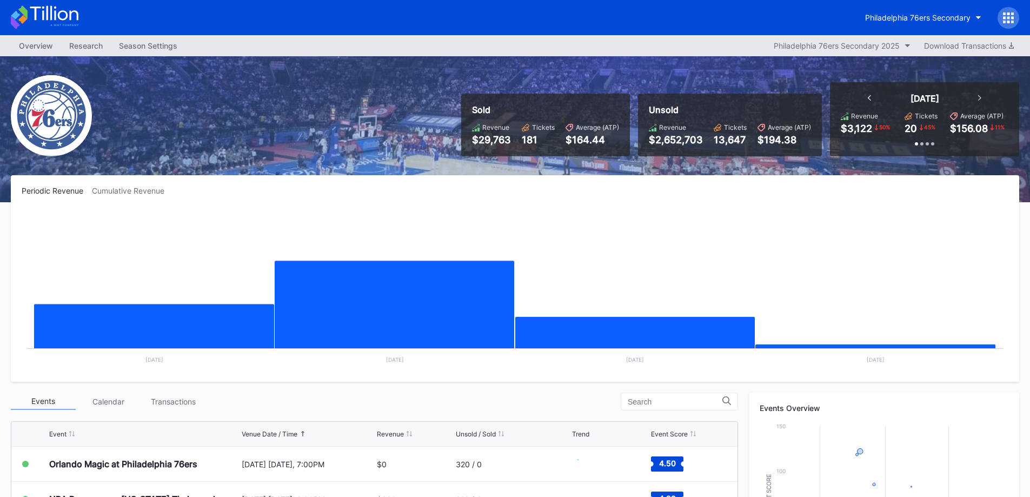
scroll to position [162, 0]
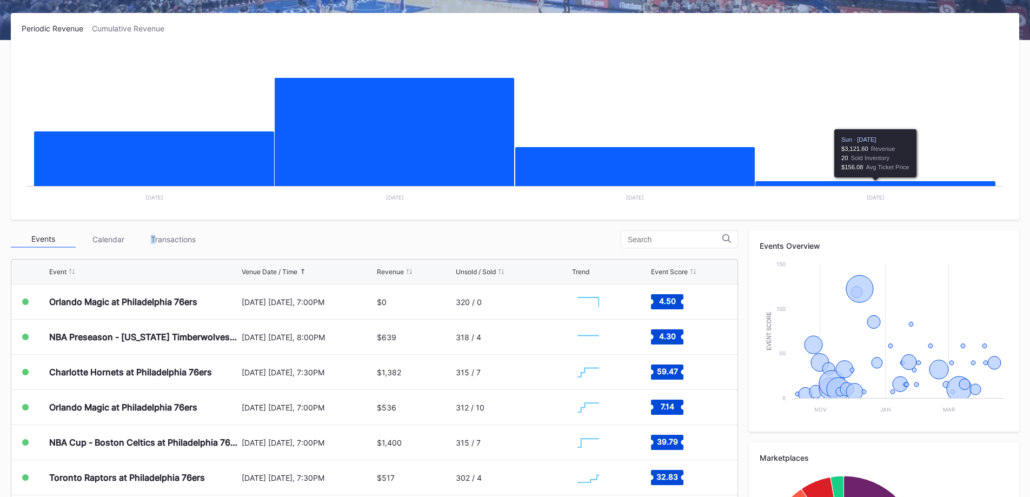
click at [154, 240] on div "Transactions" at bounding box center [173, 239] width 65 height 17
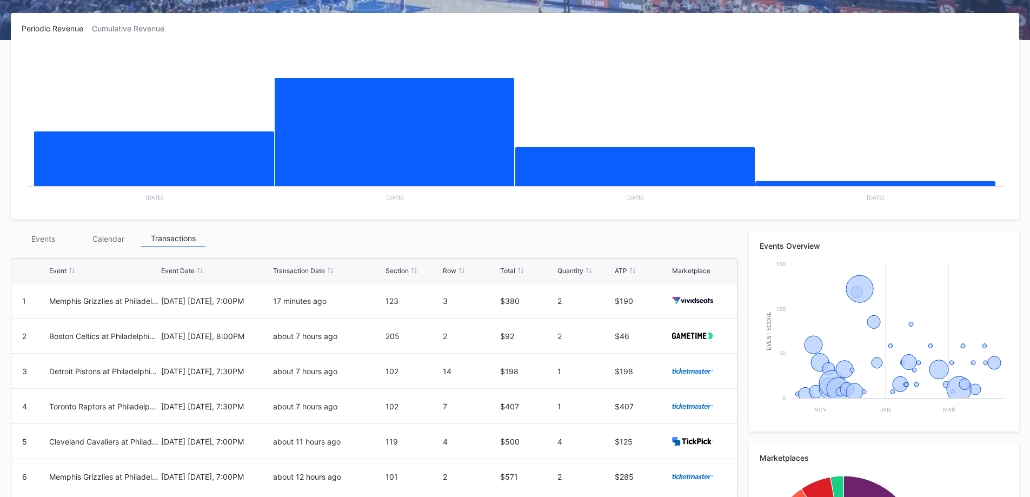
click at [30, 243] on div "Events" at bounding box center [43, 238] width 65 height 17
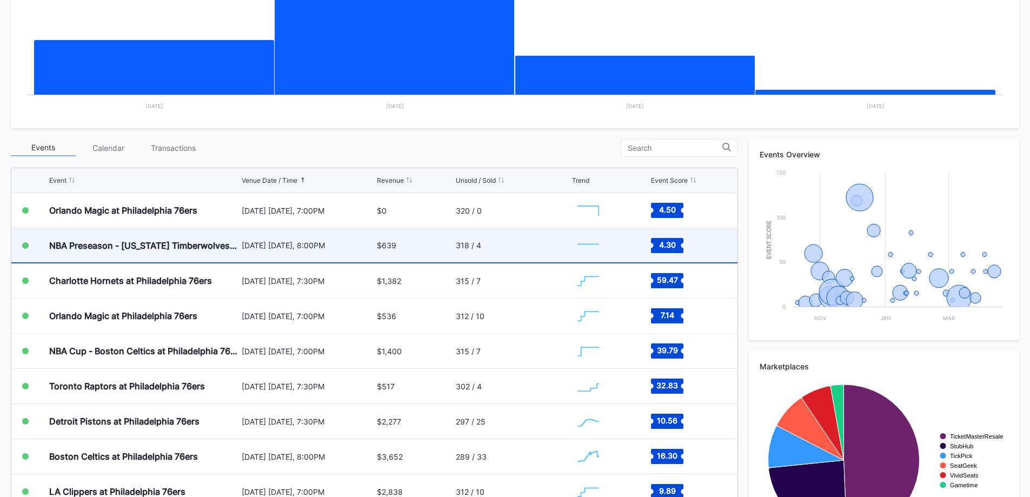
scroll to position [320, 0]
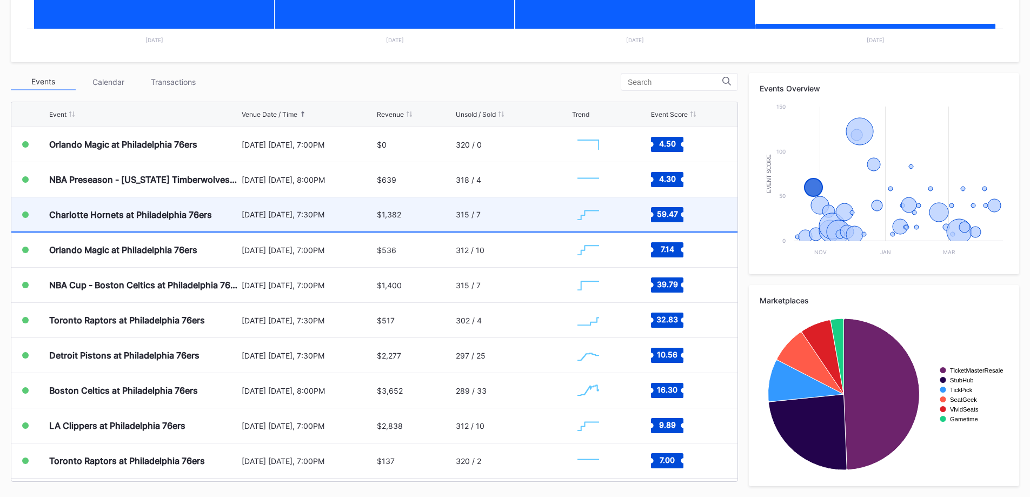
click at [144, 223] on div "Charlotte Hornets at Philadelphia 76ers" at bounding box center [144, 214] width 190 height 34
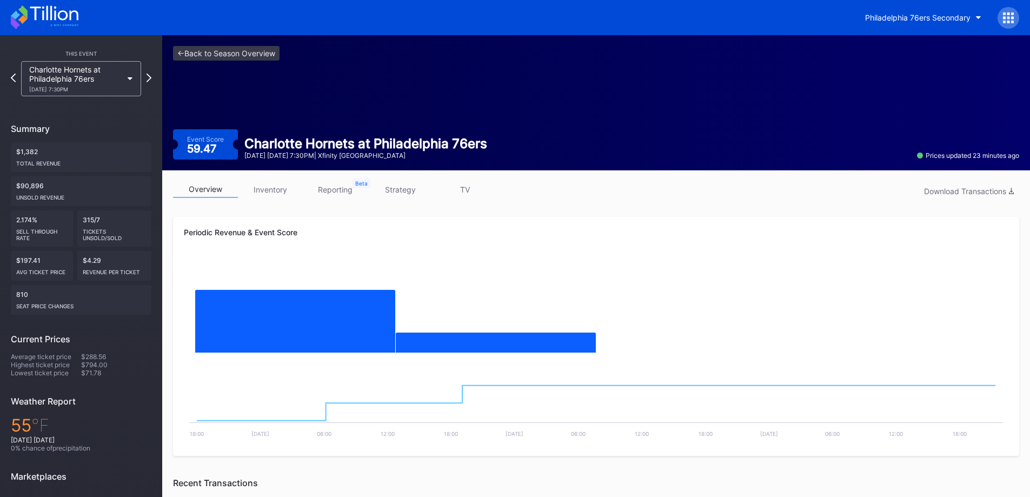
click at [398, 197] on link "strategy" at bounding box center [400, 189] width 65 height 17
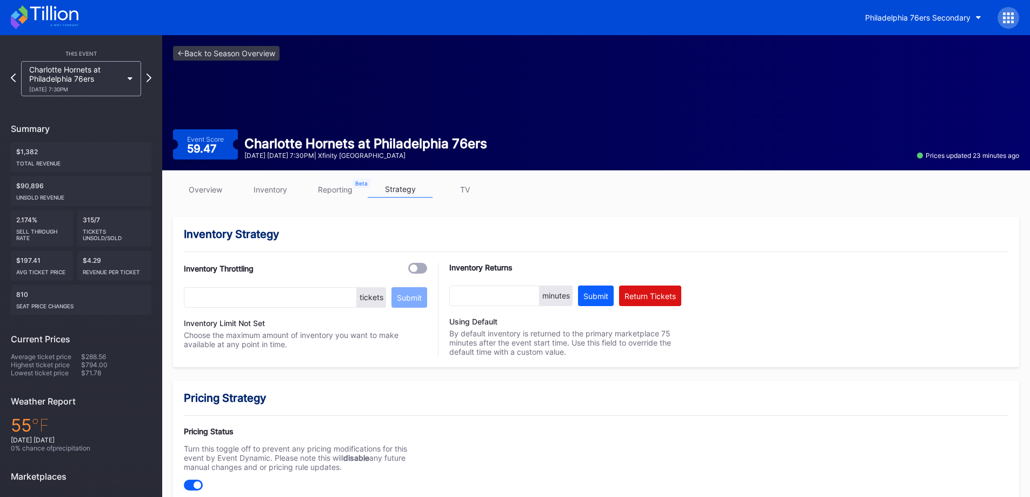
click at [42, 26] on icon at bounding box center [45, 17] width 68 height 24
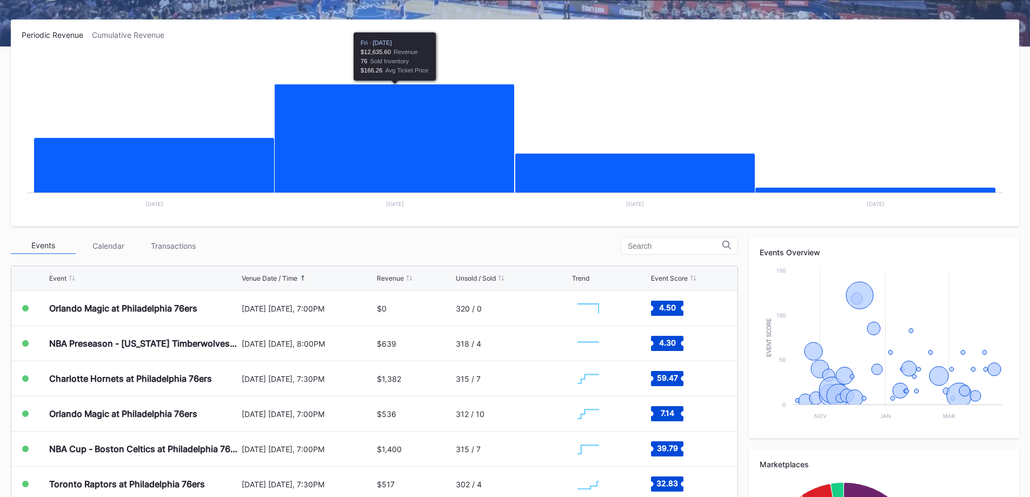
scroll to position [162, 0]
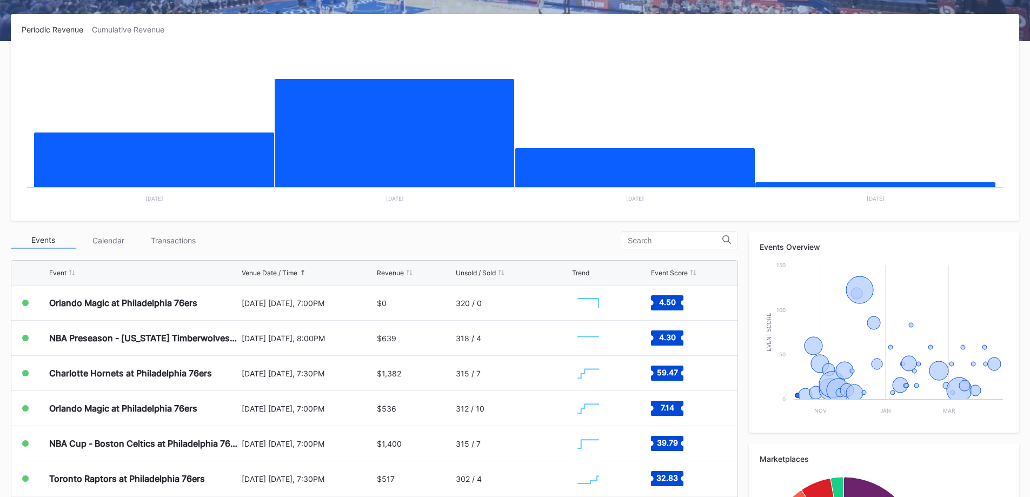
click at [169, 233] on div "Transactions" at bounding box center [173, 240] width 65 height 17
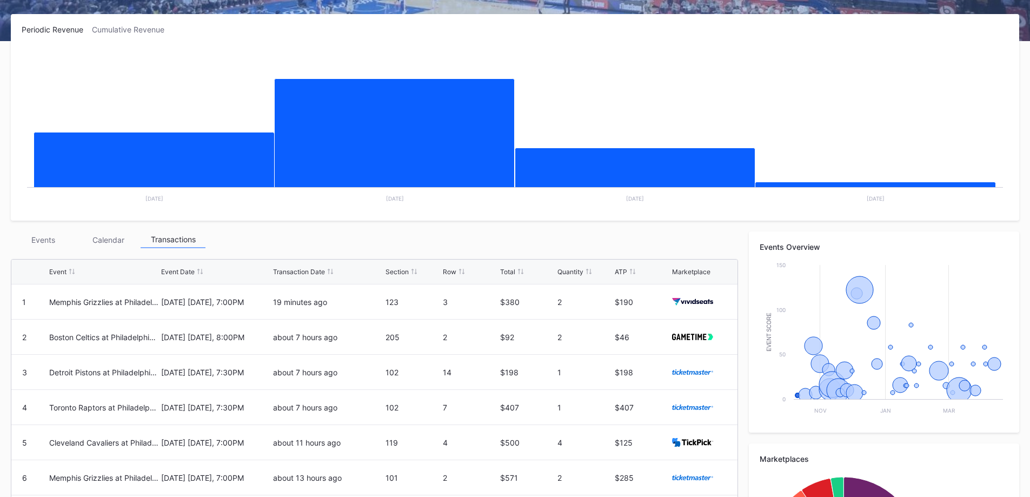
click at [55, 236] on div "Events" at bounding box center [43, 239] width 65 height 17
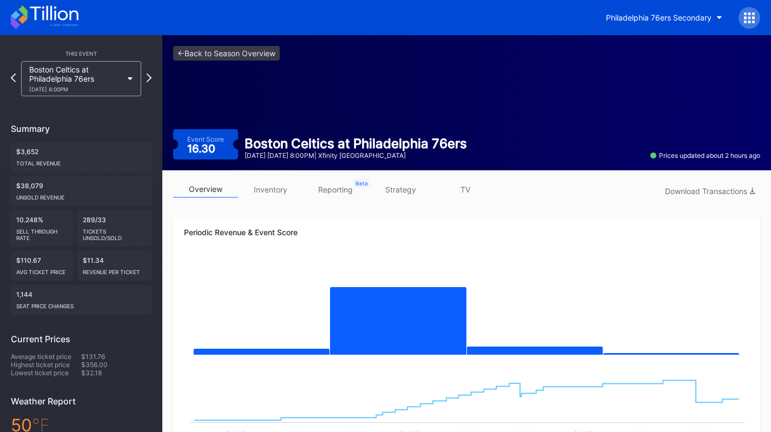
click at [49, 23] on icon at bounding box center [45, 17] width 68 height 24
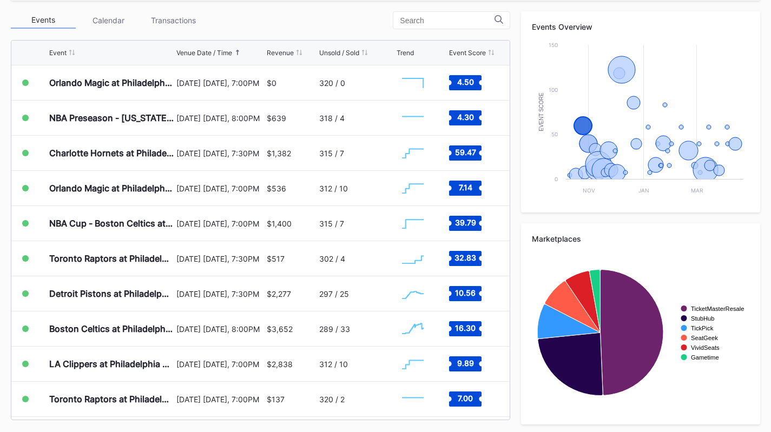
scroll to position [386, 0]
